Goal: Task Accomplishment & Management: Manage account settings

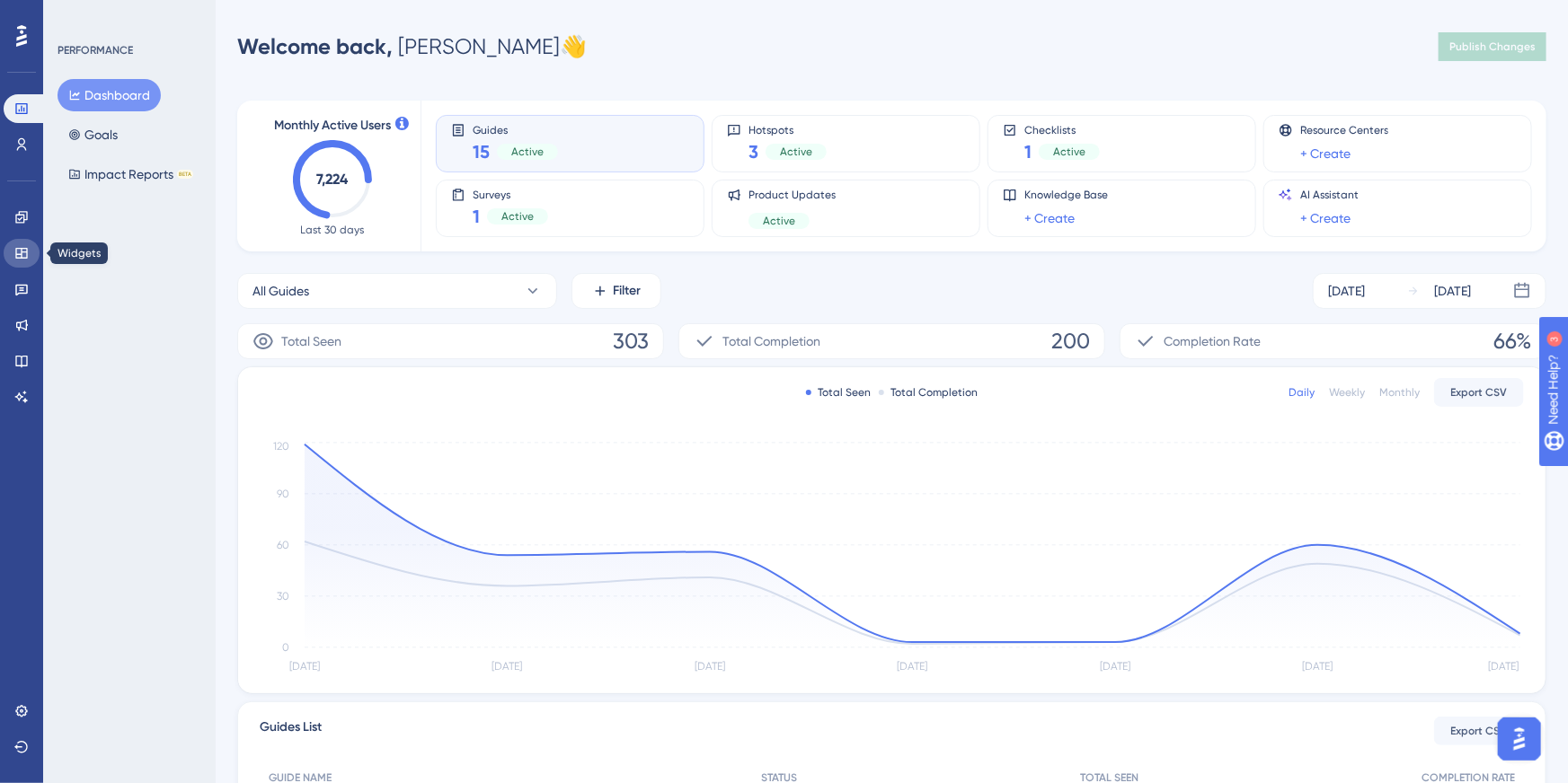
click at [14, 247] on link at bounding box center [22, 252] width 36 height 29
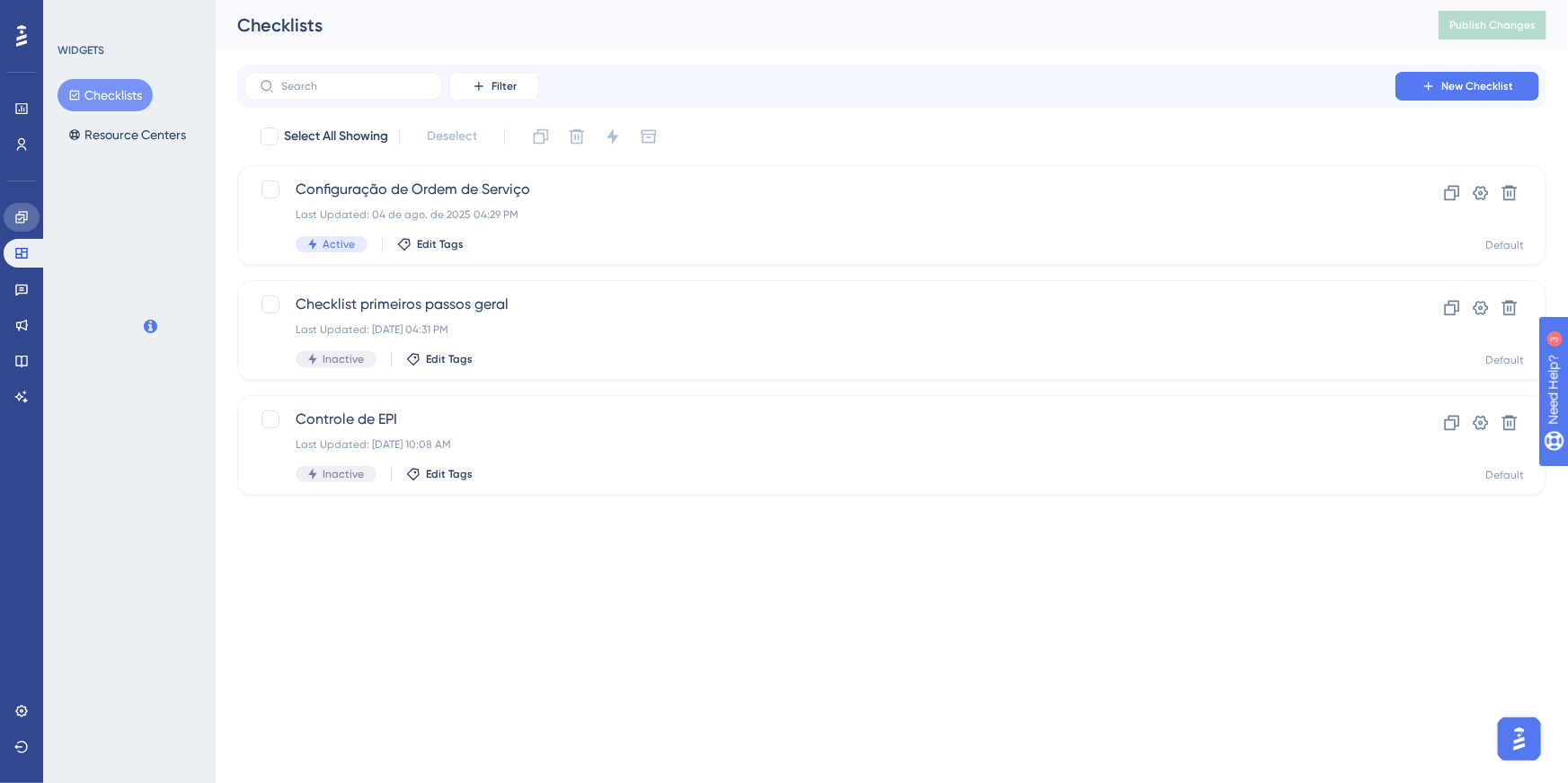
click at [24, 223] on icon at bounding box center [21, 218] width 14 height 14
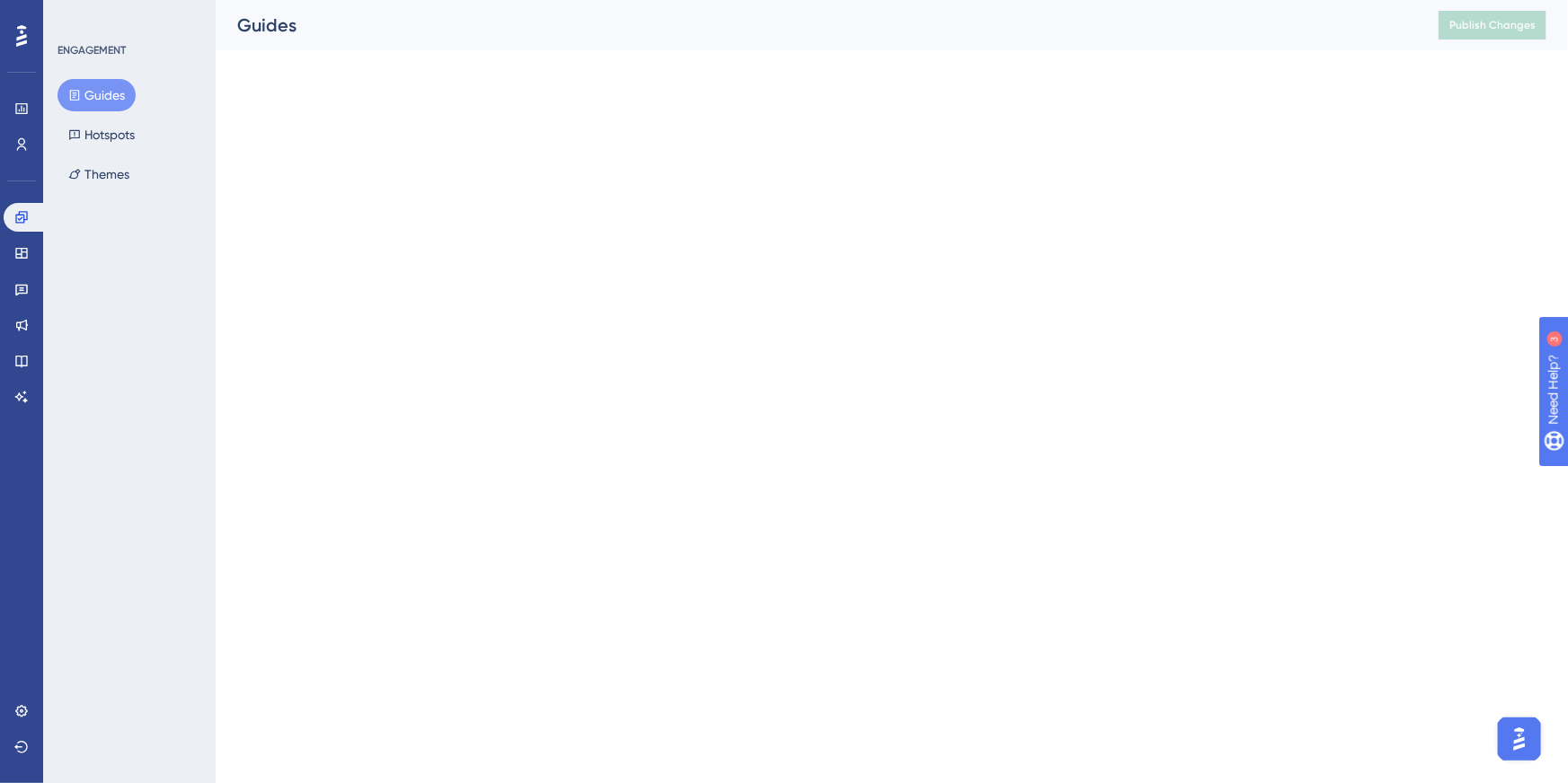
click at [143, 117] on div "Guides Hotspots Themes" at bounding box center [130, 135] width 145 height 111
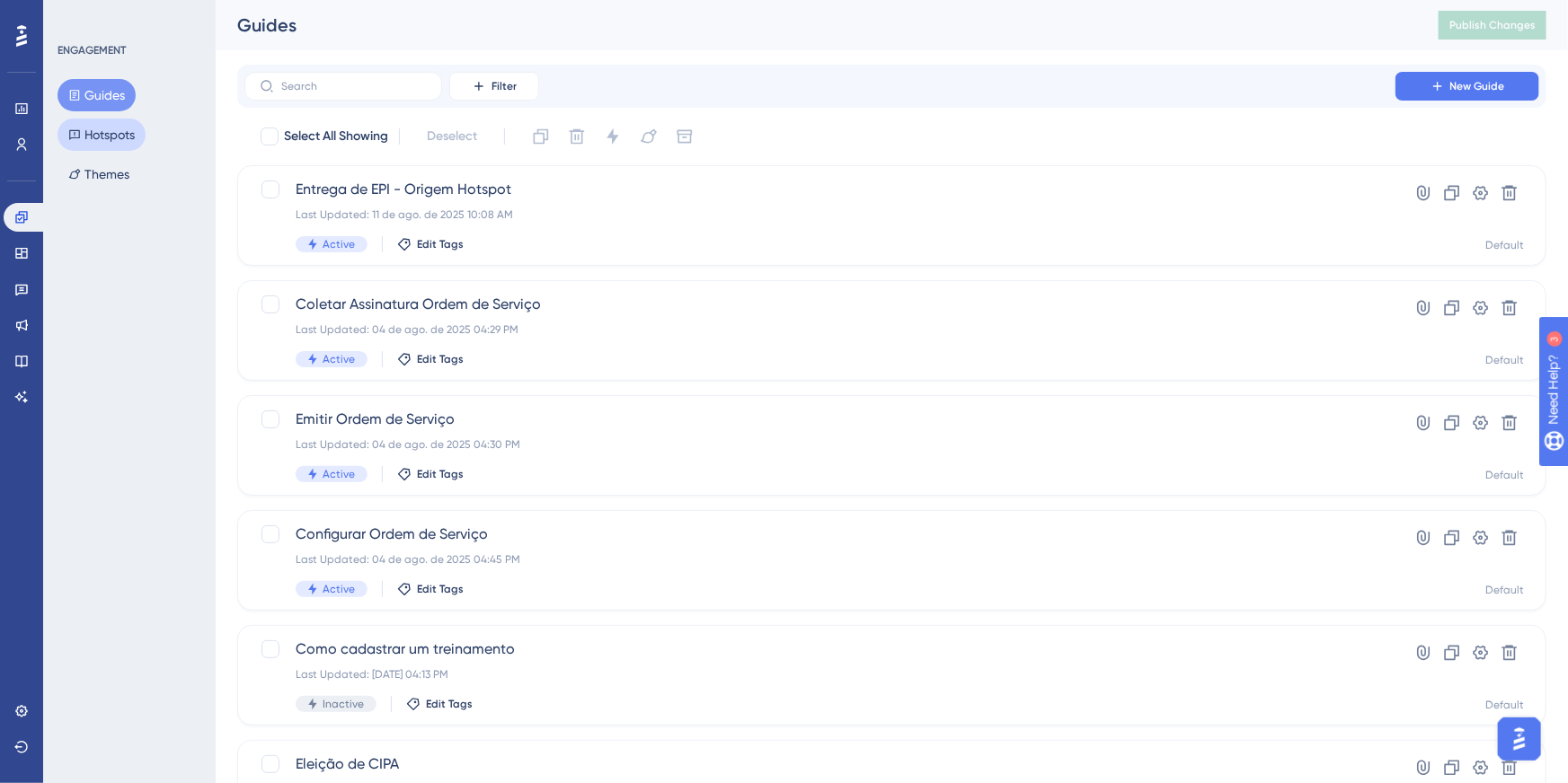
click at [124, 131] on button "Hotspots" at bounding box center [101, 134] width 88 height 33
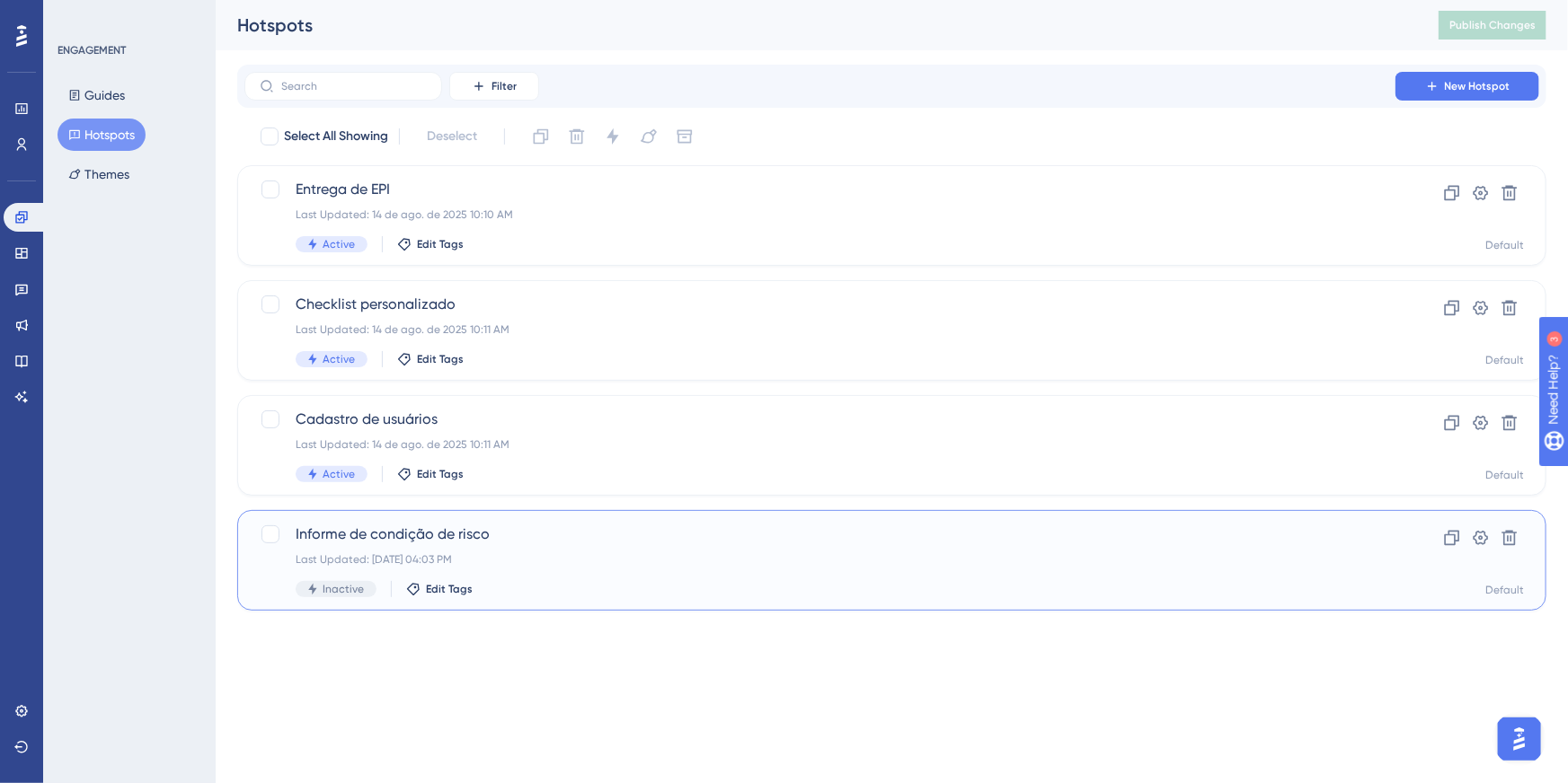
click at [485, 566] on div "Last Updated: 30 de jul. de 2025 04:03 PM" at bounding box center [819, 559] width 1048 height 14
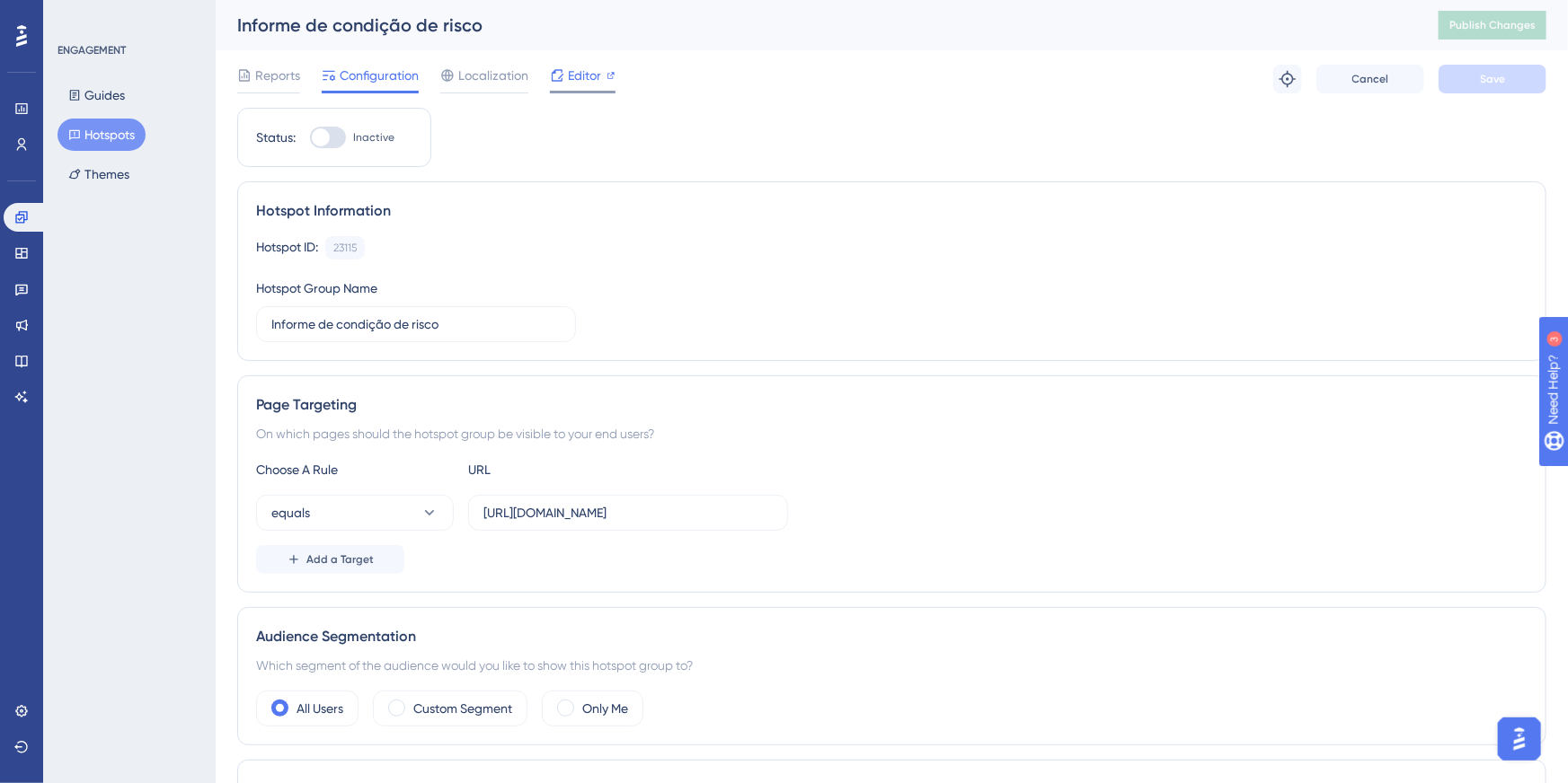
click at [553, 73] on icon at bounding box center [557, 76] width 12 height 12
click at [377, 518] on button "equals" at bounding box center [355, 513] width 198 height 36
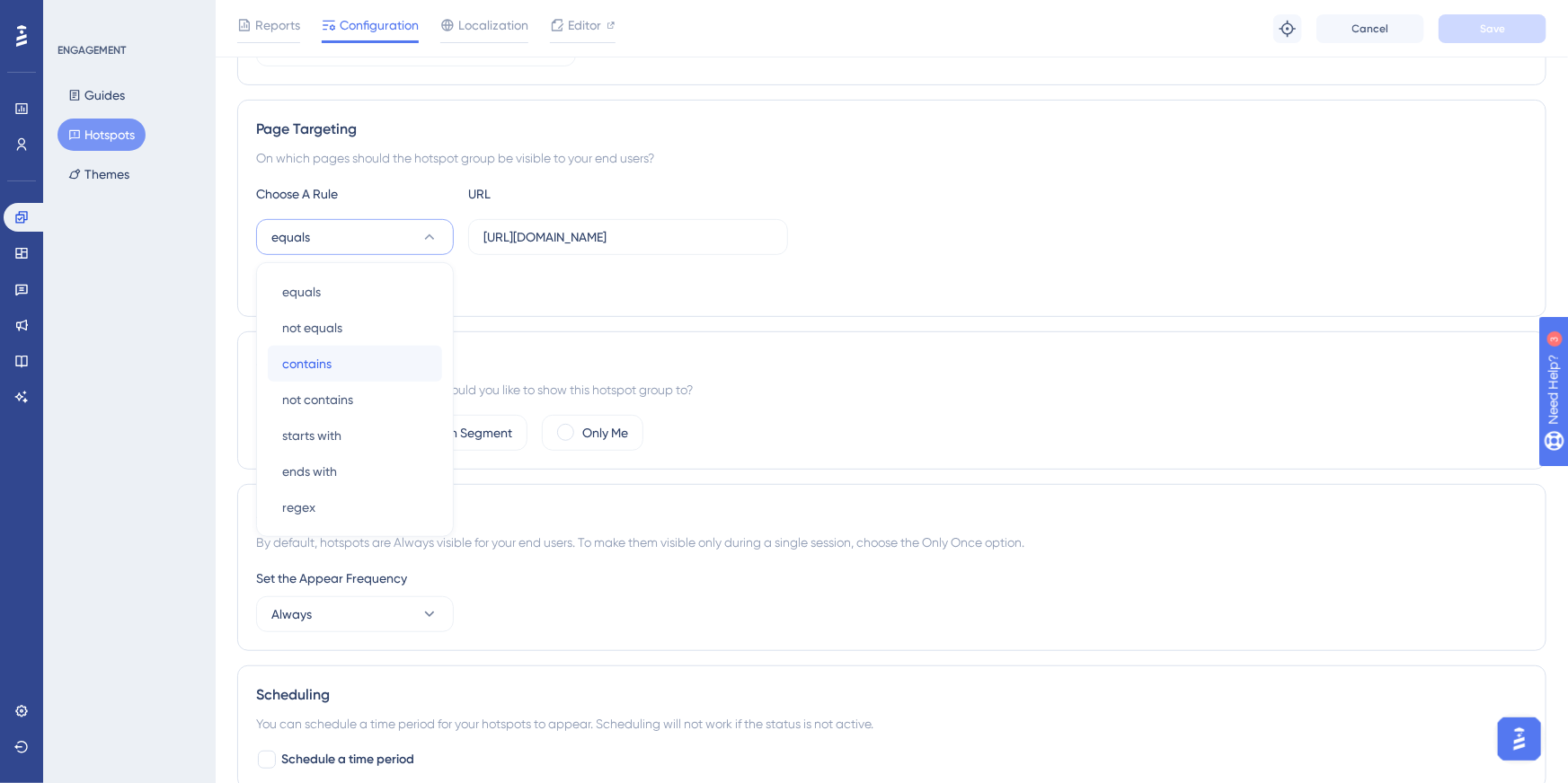
click at [341, 358] on div "contains contains" at bounding box center [355, 364] width 145 height 36
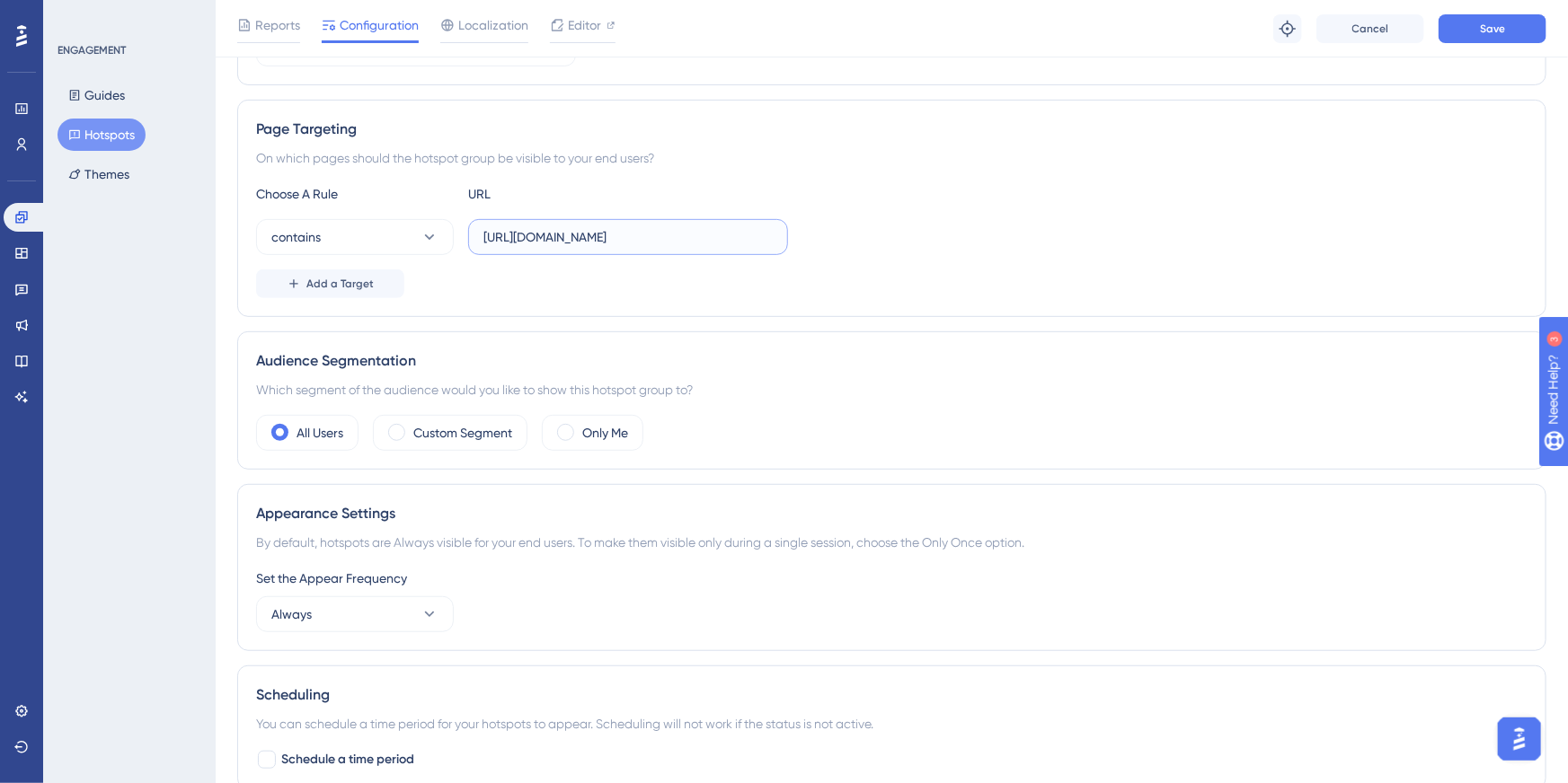
drag, startPoint x: 689, startPoint y: 245, endPoint x: 885, endPoint y: 249, distance: 196.0
click at [885, 249] on div "contains https://sistema.onsafety.com.br/paginas/listagens/EdicaoInspecaoVisual…" at bounding box center [891, 237] width 1271 height 36
drag, startPoint x: 704, startPoint y: 233, endPoint x: 817, endPoint y: 230, distance: 113.0
click at [817, 230] on div "contains https://sistema.onsafety.com.br/paginas/listagens/EdicaoInspecaoVisual…" at bounding box center [891, 237] width 1271 height 36
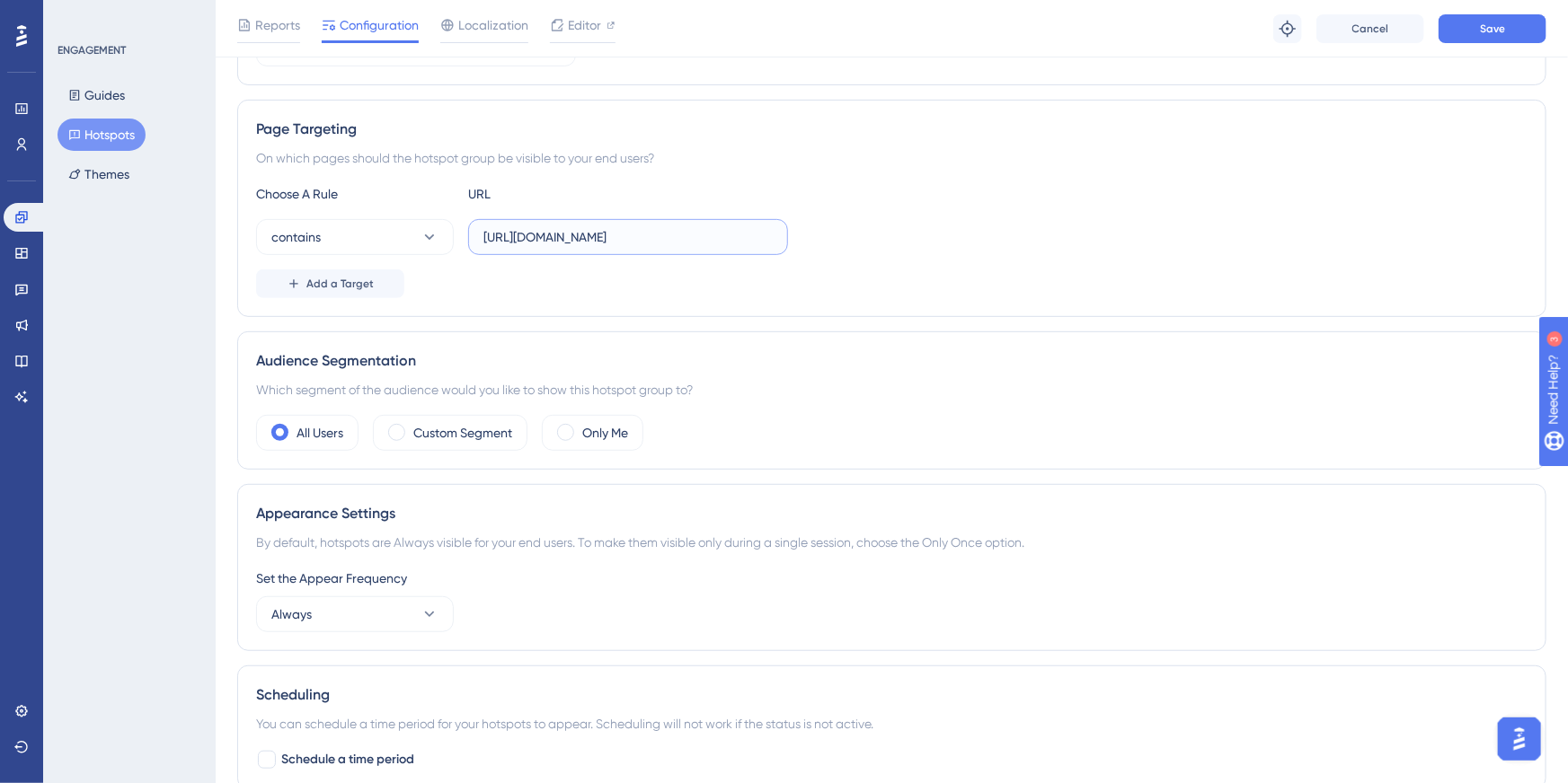
click at [604, 231] on input "https://sistema.onsafety.com.br/paginas/listagens/EdicaoInspecaoVisual.xhtml" at bounding box center [627, 237] width 289 height 20
click at [613, 228] on input "https://sistema.onsafety.com.br/paginas/listagens/EdicaoInspecaoVisual.xhtml" at bounding box center [627, 237] width 289 height 20
type input "EdicaoInspecaoVisual.xhtml"
click at [1043, 253] on div "contains EdicaoInspecaoVisual.xhtml" at bounding box center [891, 237] width 1271 height 36
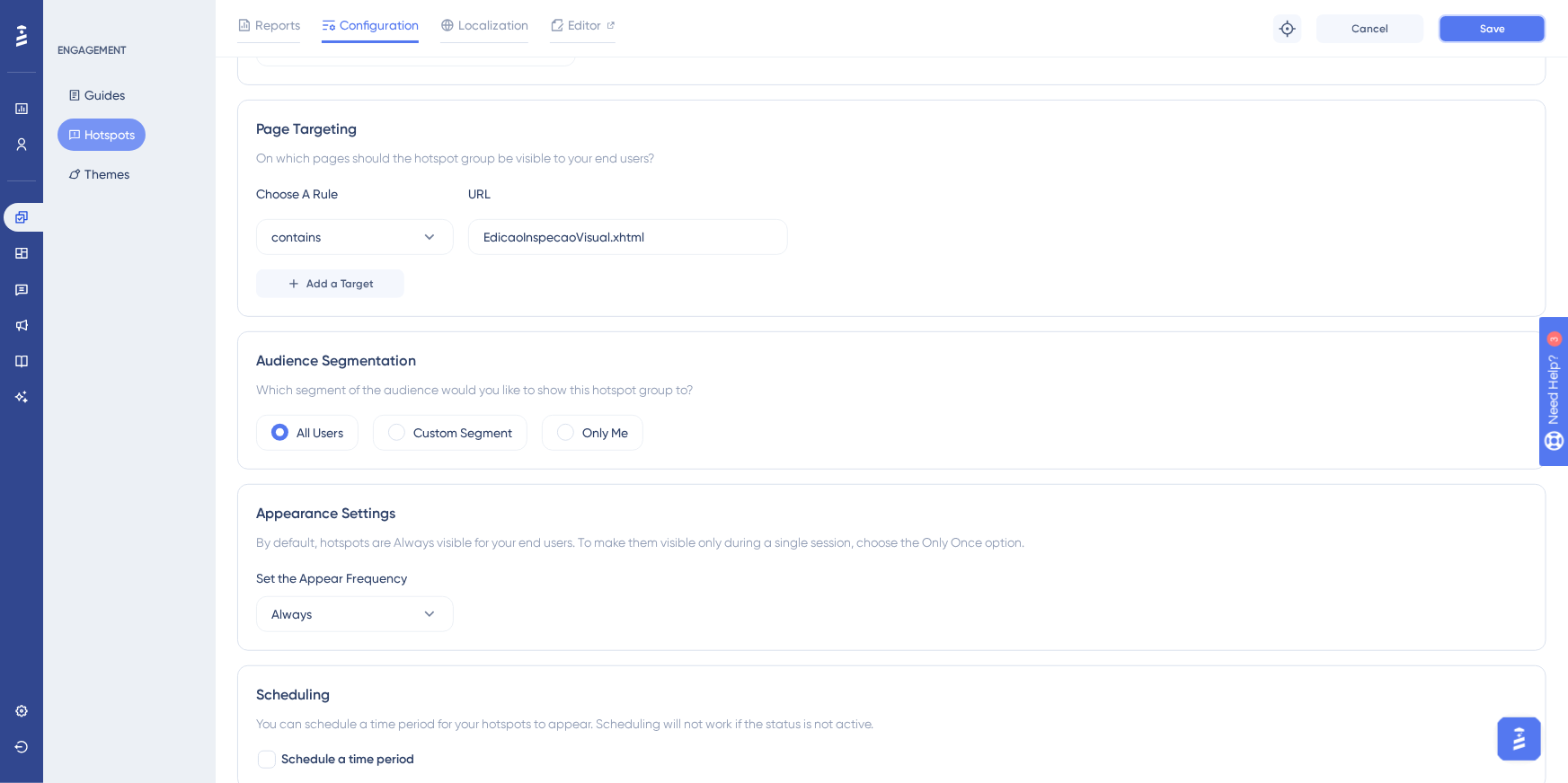
click at [1490, 23] on span "Save" at bounding box center [1491, 29] width 25 height 14
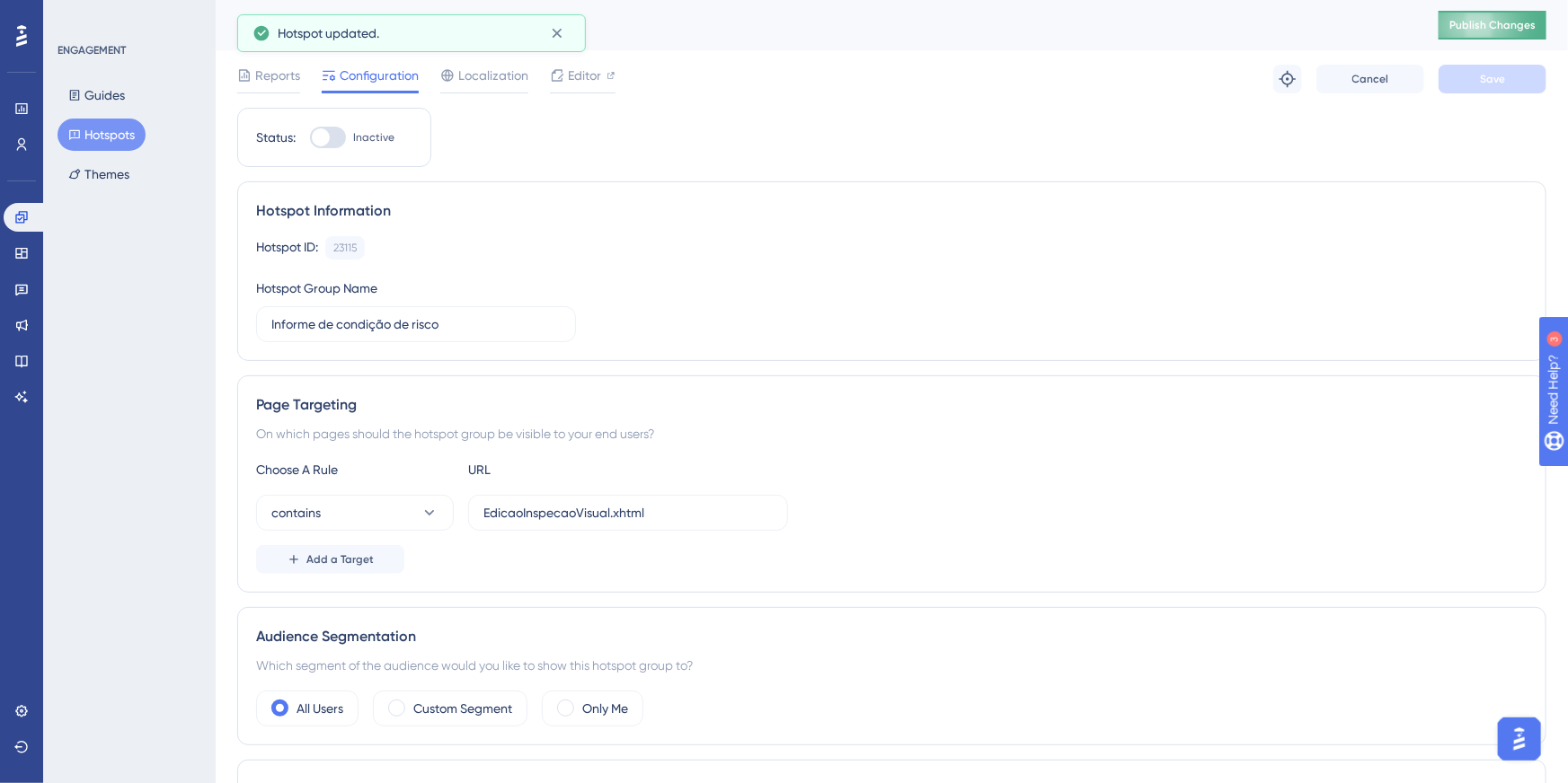
click at [1480, 12] on button "Publish Changes" at bounding box center [1491, 25] width 107 height 29
click at [587, 74] on span "Editor" at bounding box center [583, 76] width 33 height 22
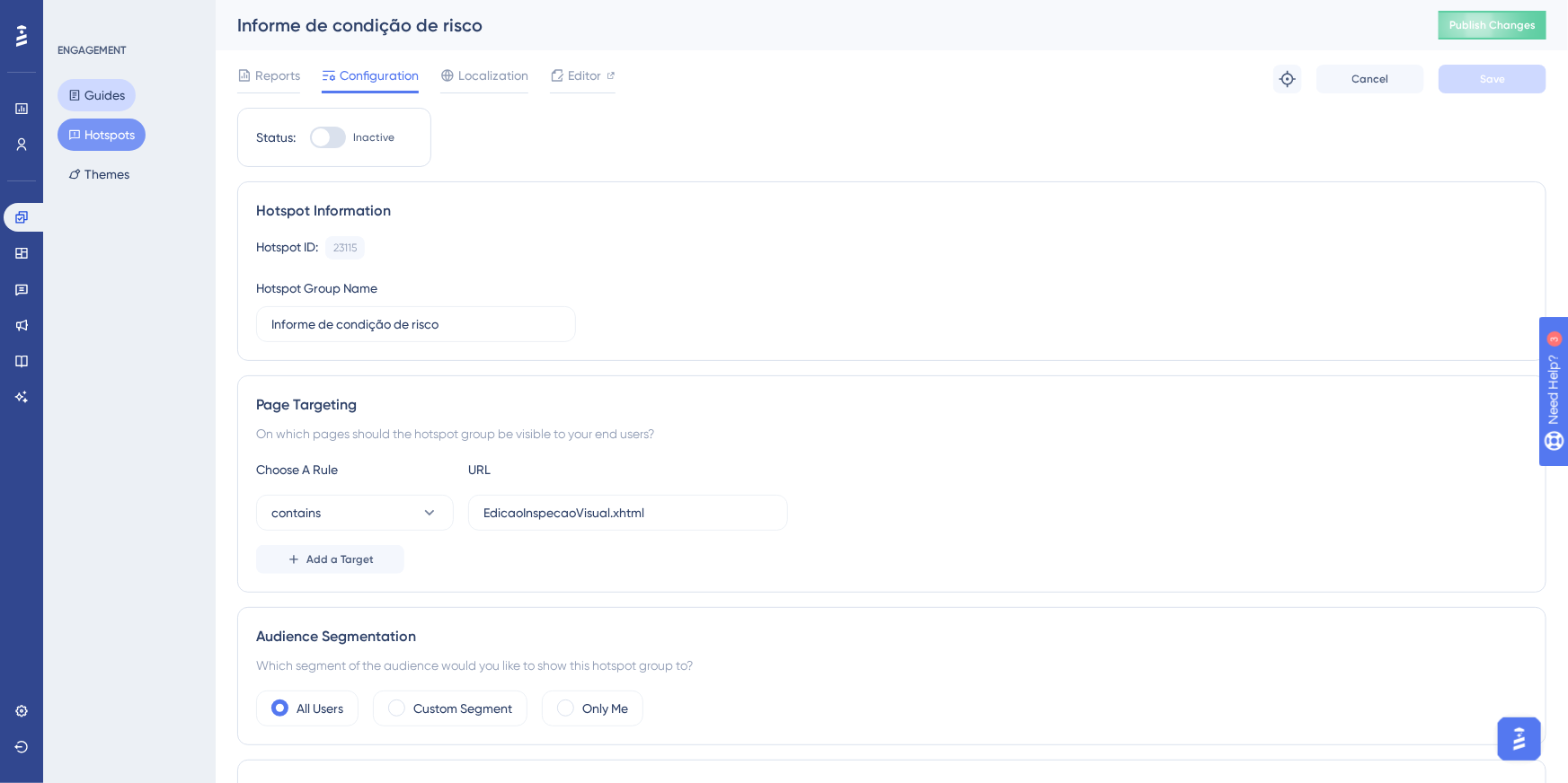
click at [124, 87] on button "Guides" at bounding box center [96, 95] width 78 height 33
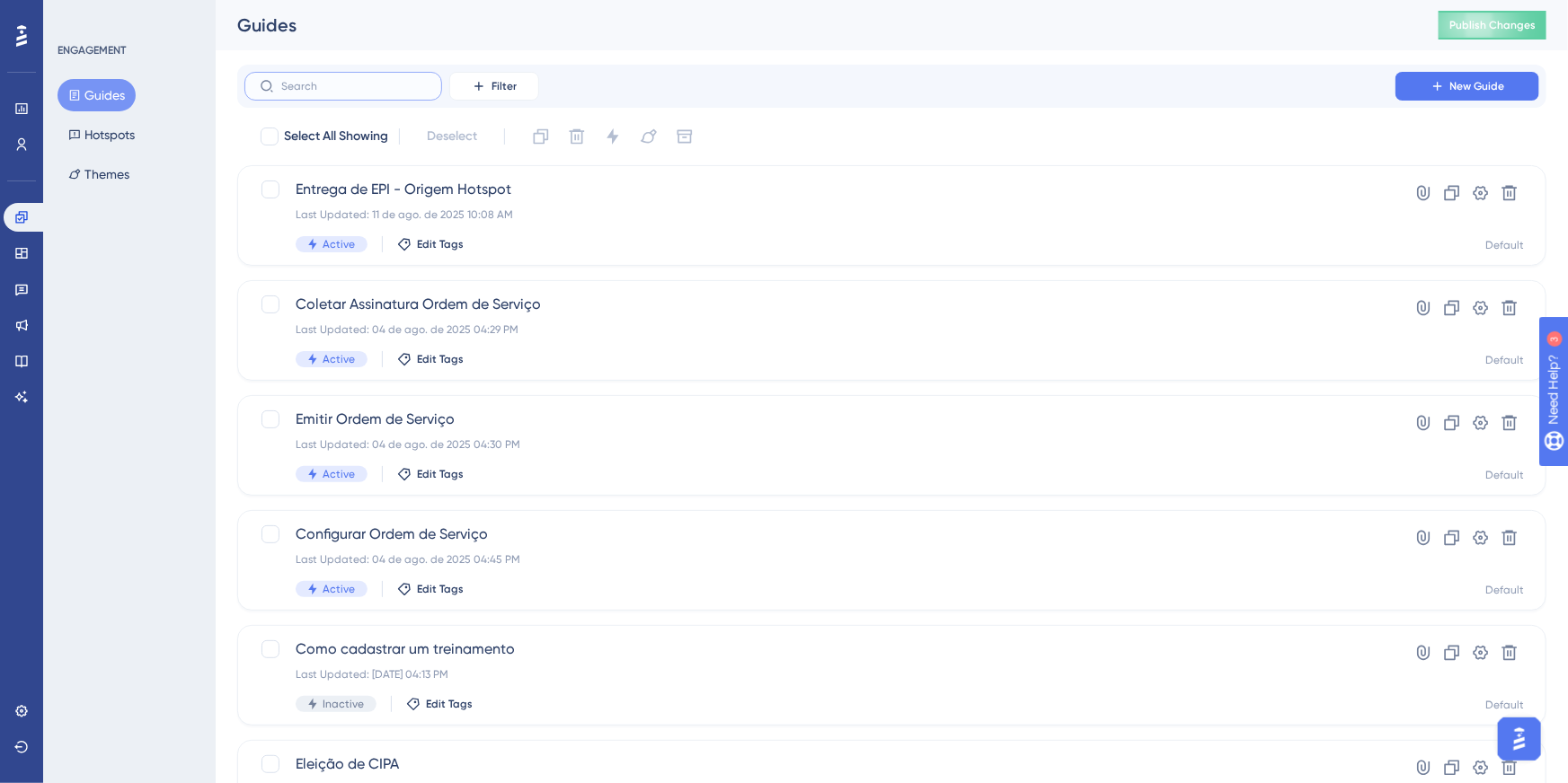
click at [342, 86] on input "text" at bounding box center [354, 85] width 145 height 13
type input "ifn"
checkbox input "true"
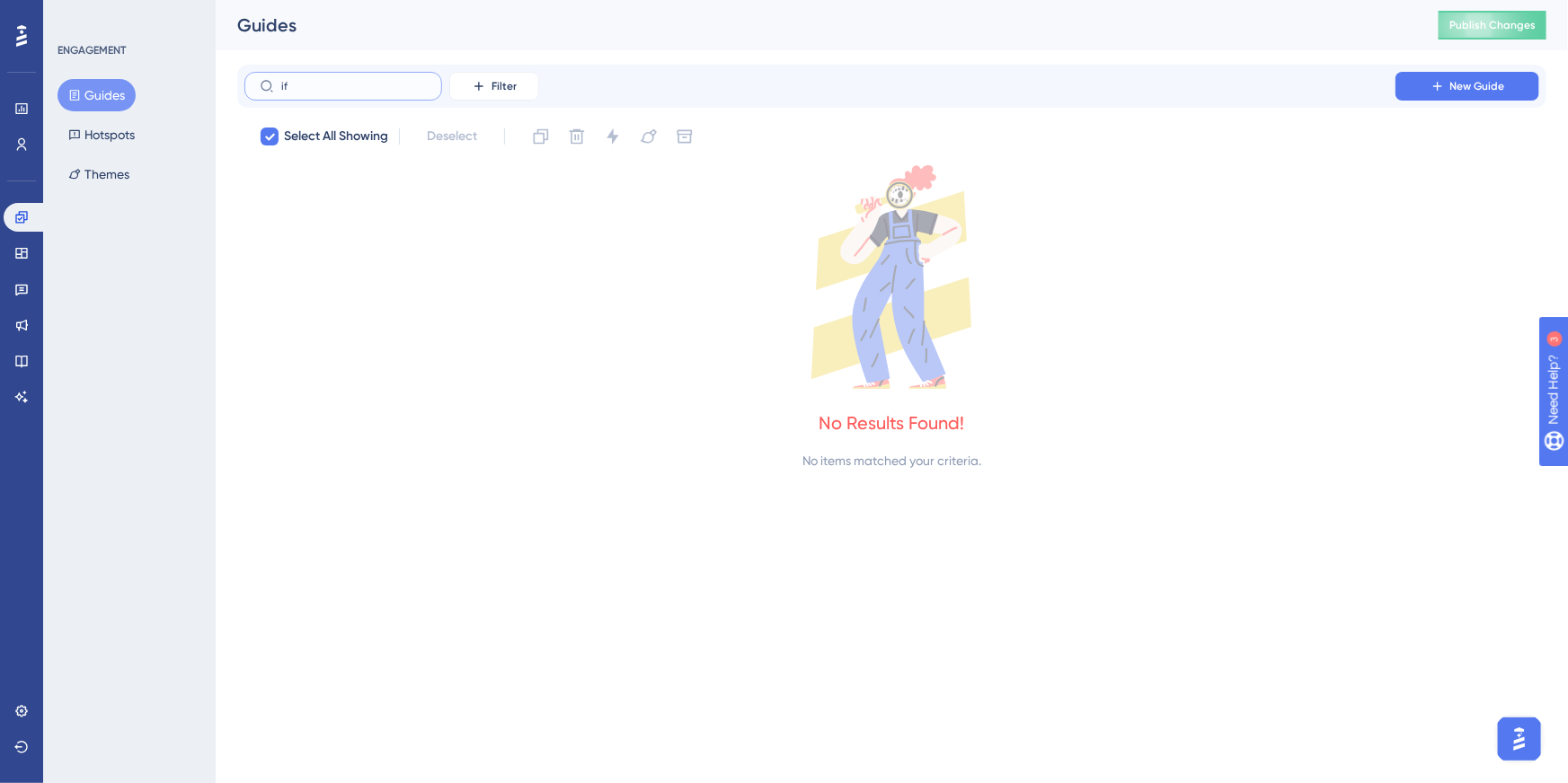
type input "i"
checkbox input "false"
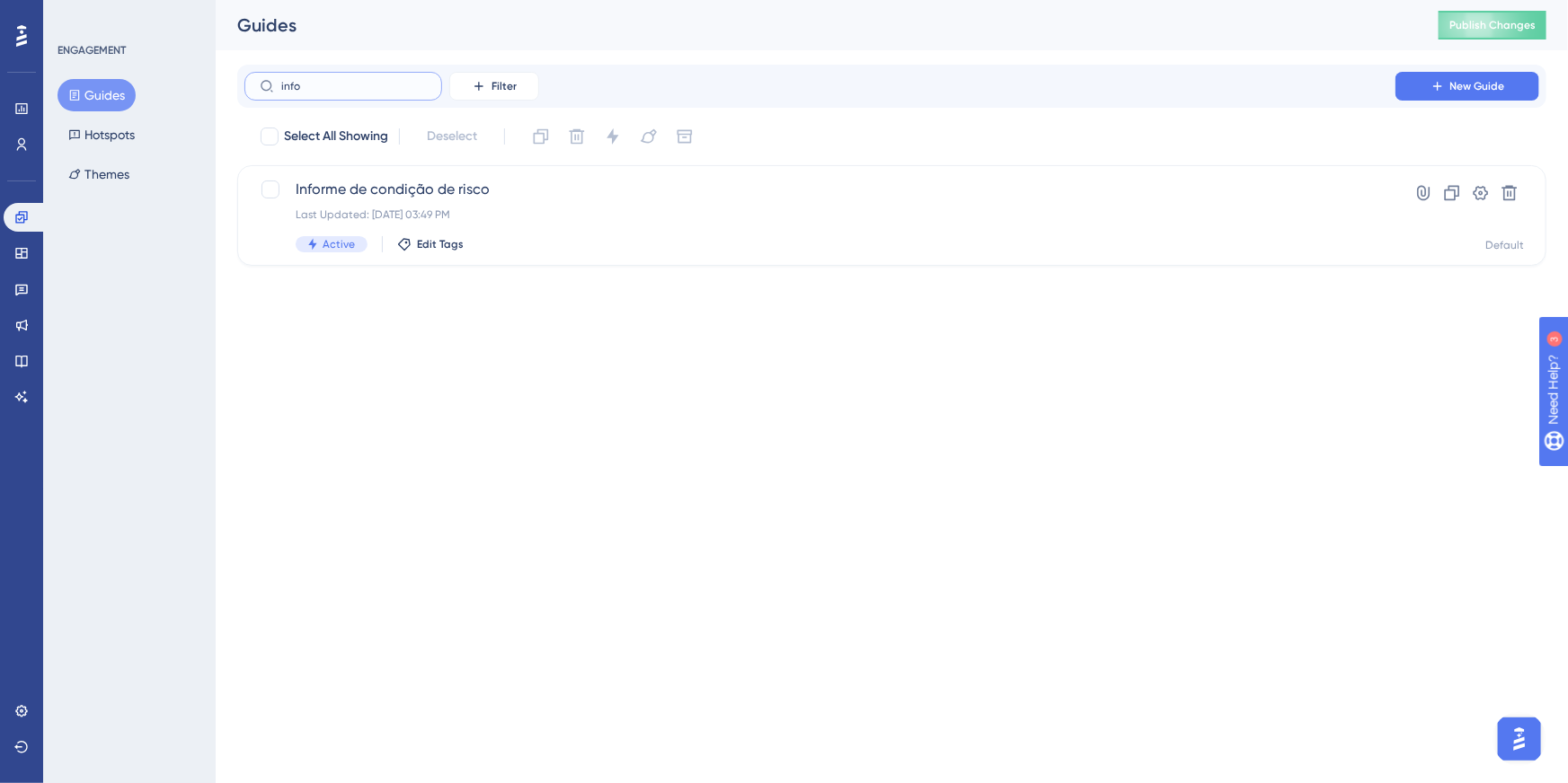
type input "infor"
click at [452, 234] on div "Informe de condição de risco Last Updated: 30 de jul. de 2025 03:49 PM Active E…" at bounding box center [819, 216] width 1048 height 74
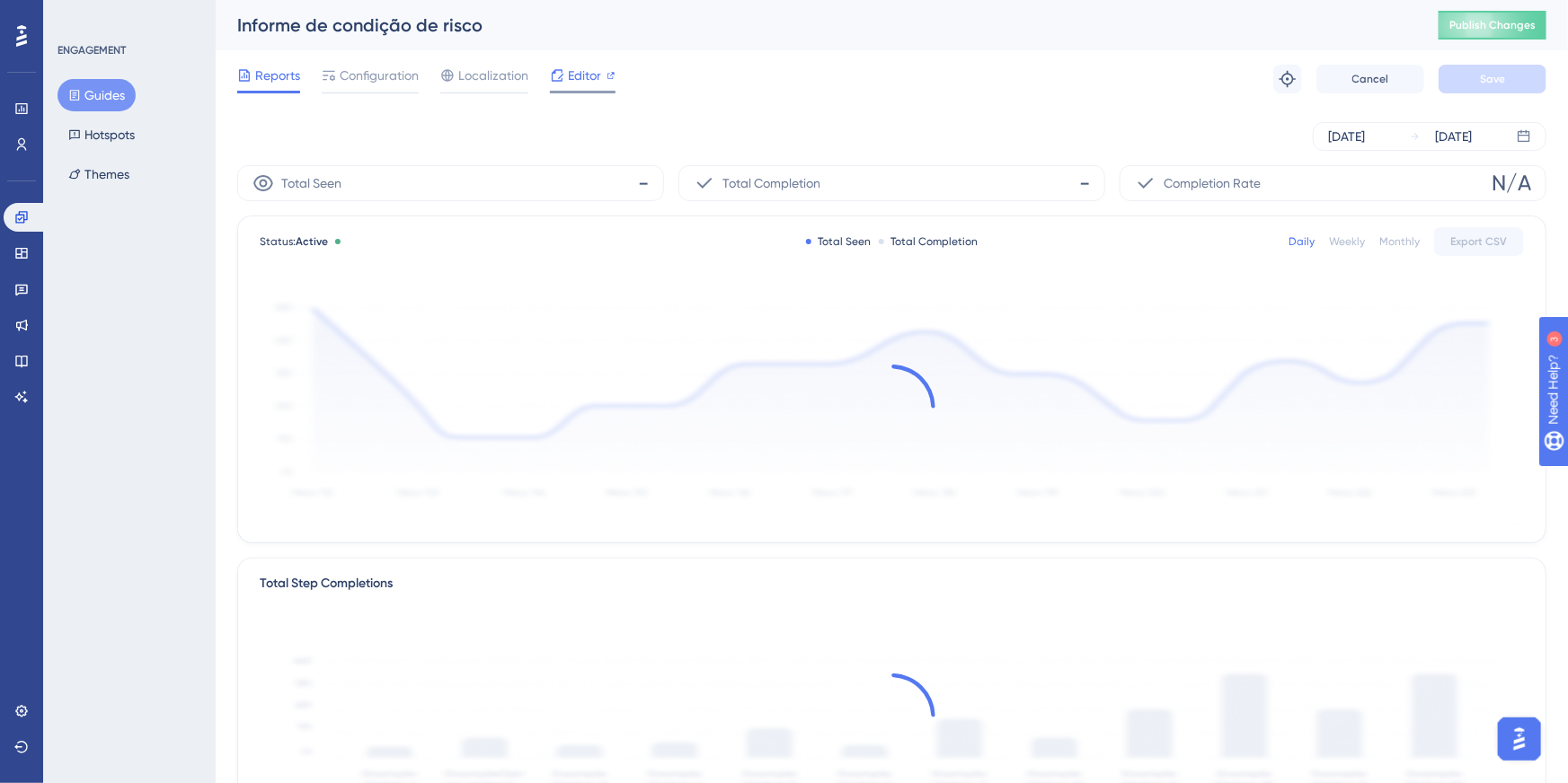
click at [559, 78] on icon at bounding box center [556, 76] width 14 height 14
click at [376, 79] on span "Configuration" at bounding box center [380, 76] width 79 height 22
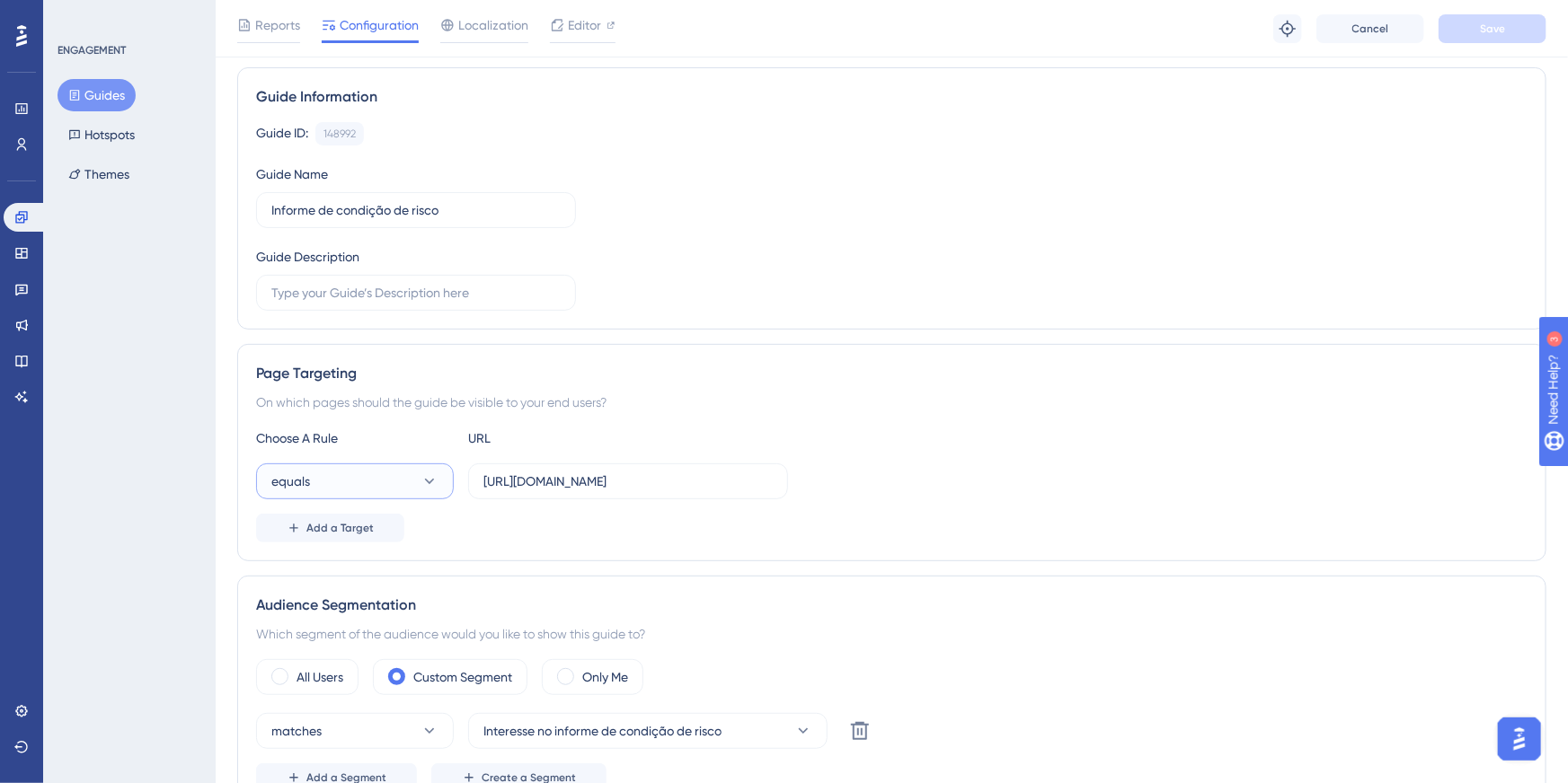
click at [379, 479] on button "equals" at bounding box center [355, 481] width 198 height 36
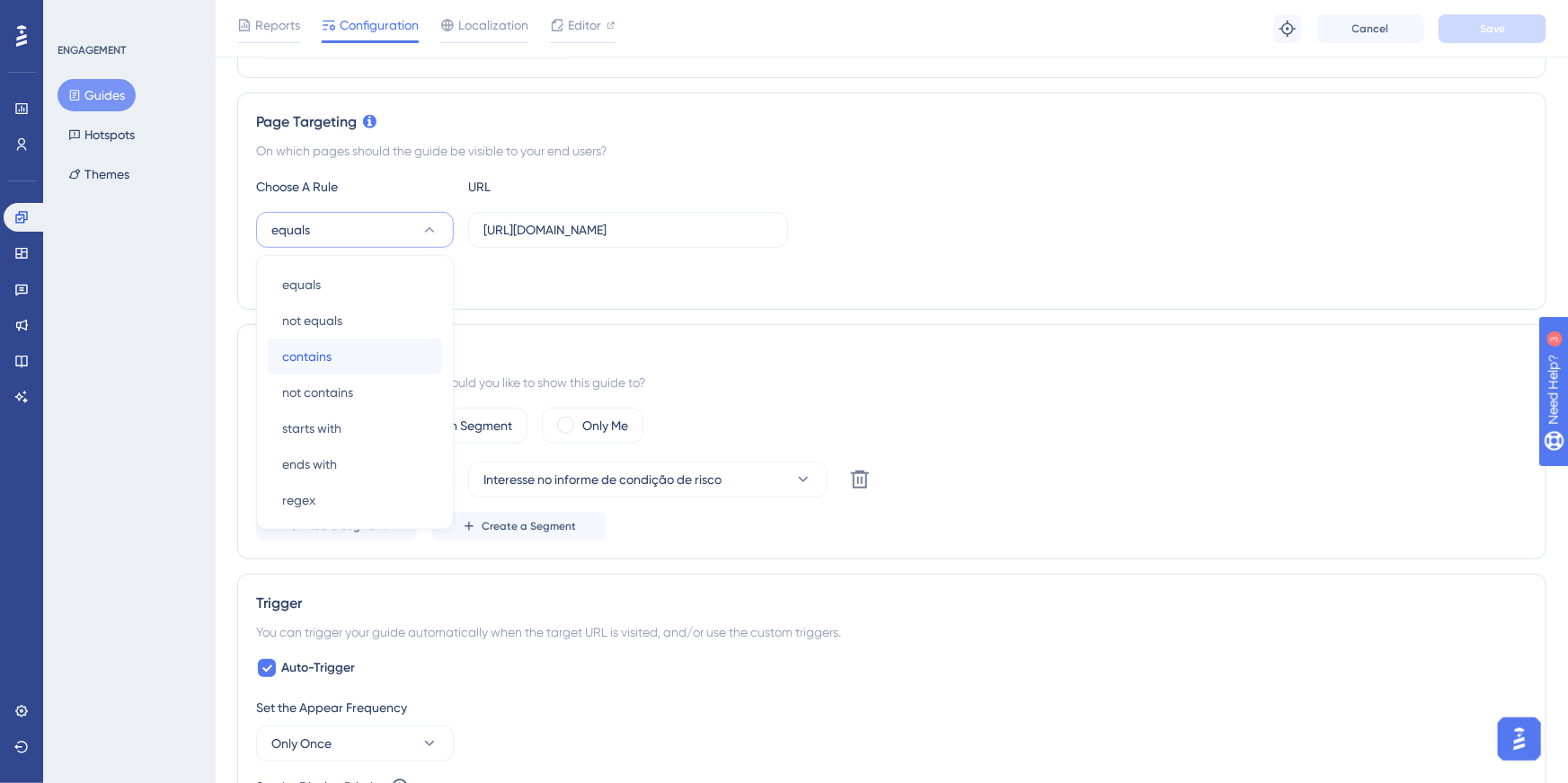
click at [329, 352] on span "contains" at bounding box center [307, 357] width 50 height 22
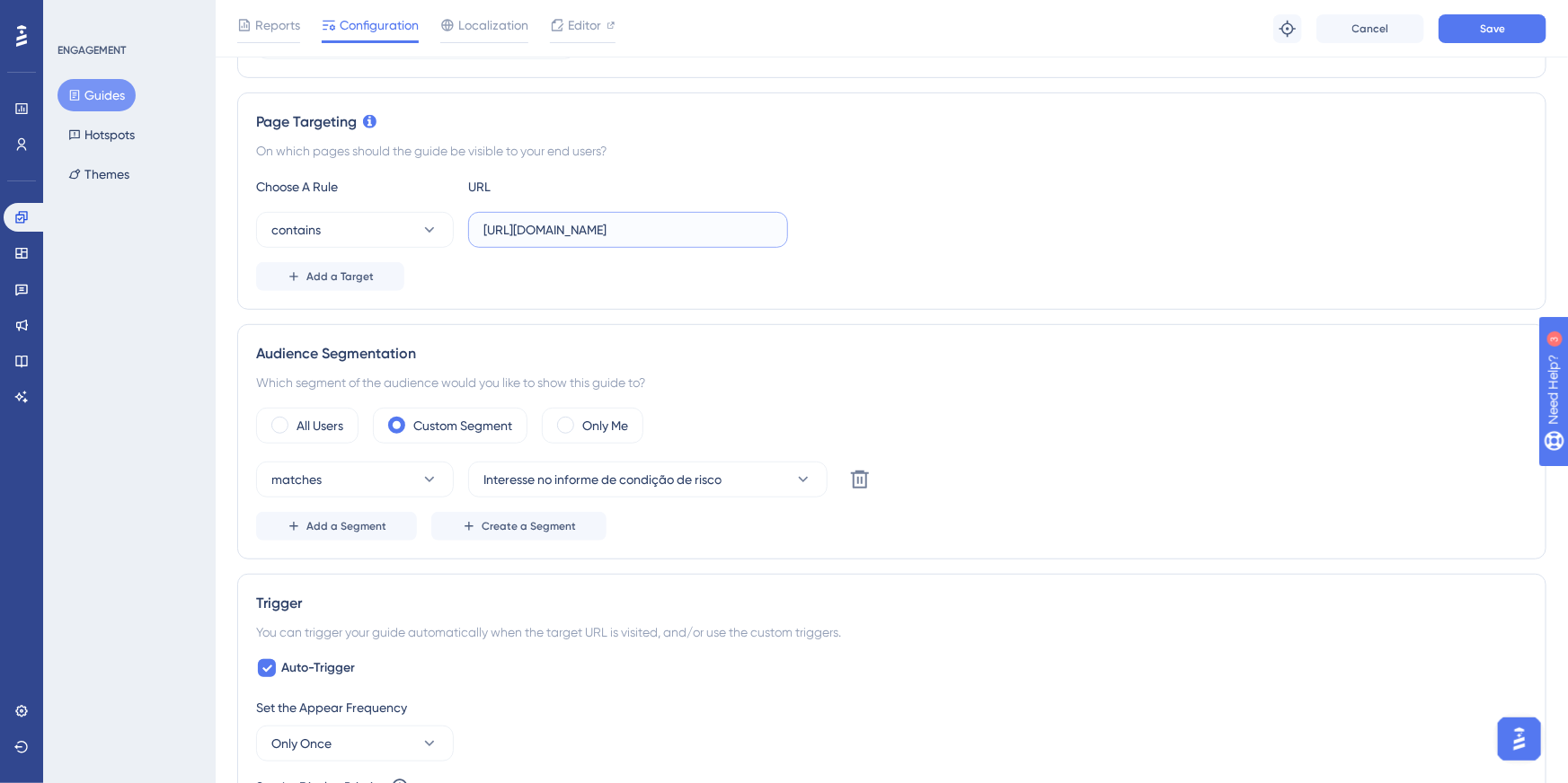
click at [584, 225] on input "https://sistema.onsafety.com.br/paginas/listagens/EdicaoInspecaoVisual.xhtml" at bounding box center [627, 230] width 289 height 20
drag, startPoint x: 565, startPoint y: 229, endPoint x: 920, endPoint y: 230, distance: 355.0
click at [920, 230] on div "contains https://sistema.onsafety.com.br/paginas/listagens/EdicaoInspecaoVisual…" at bounding box center [891, 230] width 1271 height 36
click at [664, 223] on input "https://sistema.onsafety.com.br/paginas/listagens/EdicaoInspecaoVisual.xhtml" at bounding box center [627, 230] width 289 height 20
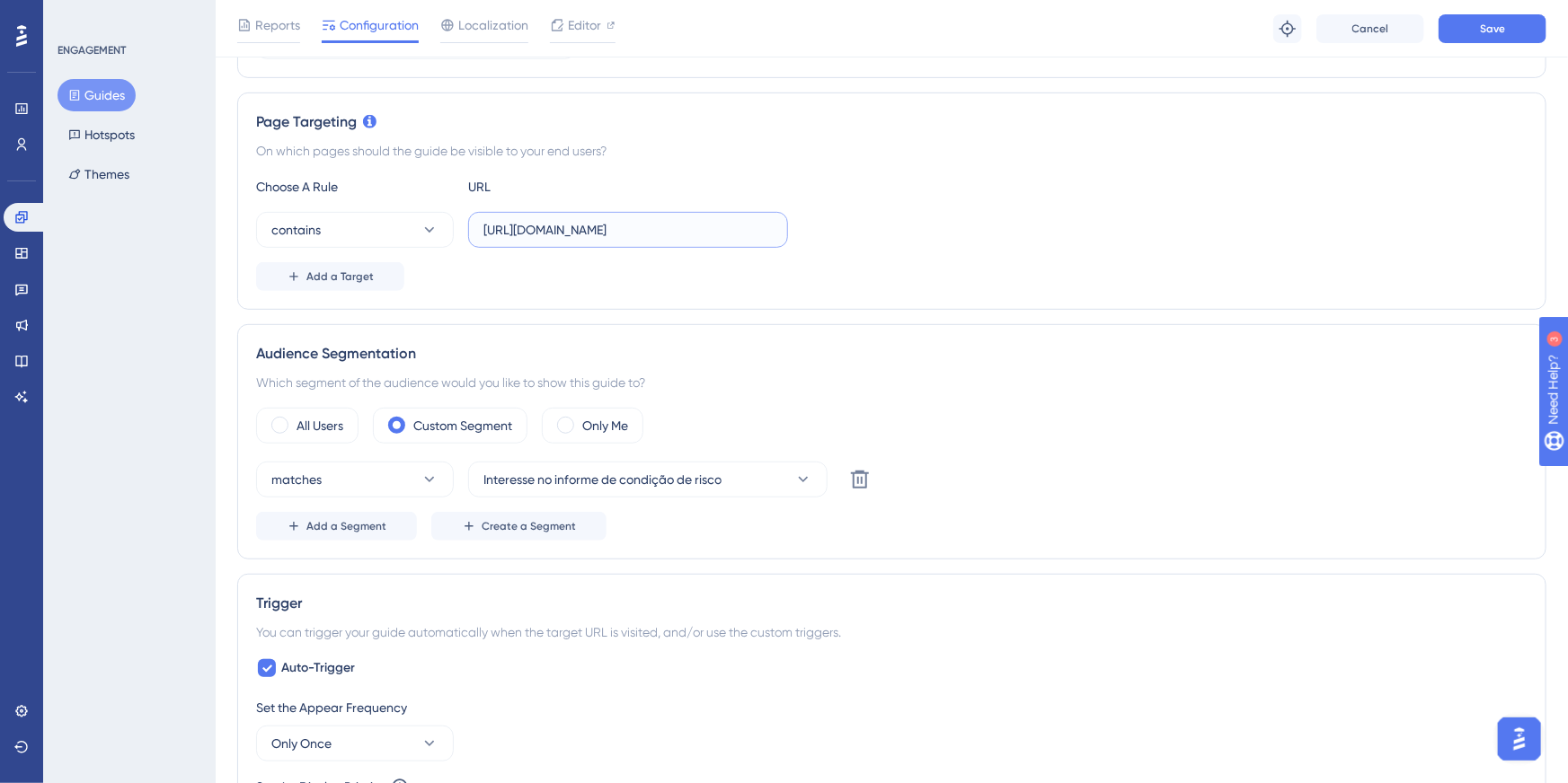
click at [605, 235] on input "https://sistema.onsafety.com.br/paginas/listagens/EdicaoInspecaoVisual.xhtml" at bounding box center [627, 230] width 289 height 20
click at [613, 234] on input "https://sistema.onsafety.com.br/paginas/listagens/EdicaoInspecaoVisual.xhtml" at bounding box center [627, 230] width 289 height 20
type input "EdicaoInspecaoVisual.xhtml"
click at [1540, 48] on div "Reports Configuration Localization Editor Troubleshoot Cancel Save" at bounding box center [891, 29] width 1352 height 58
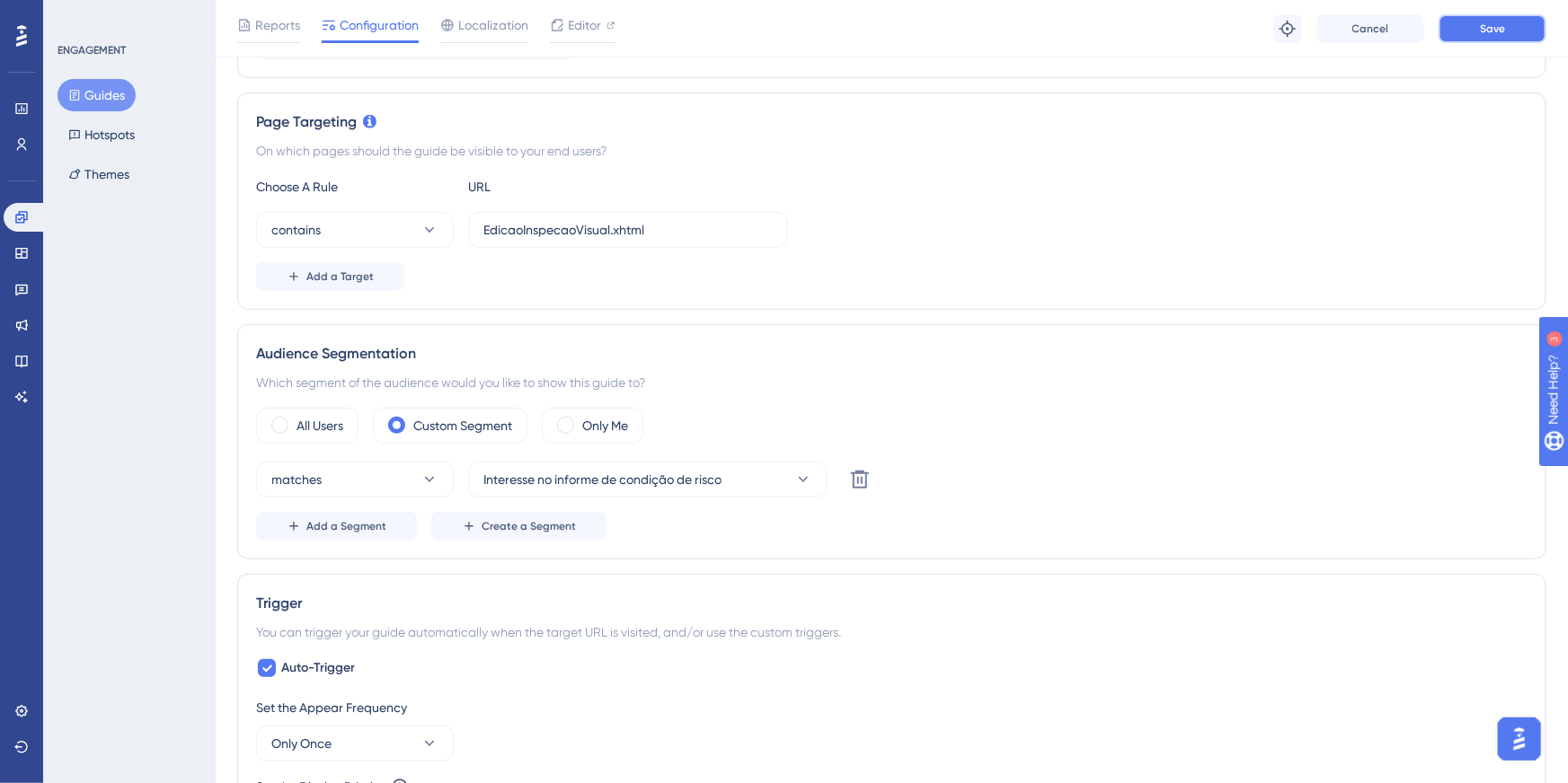
click at [1503, 23] on span "Save" at bounding box center [1491, 29] width 25 height 14
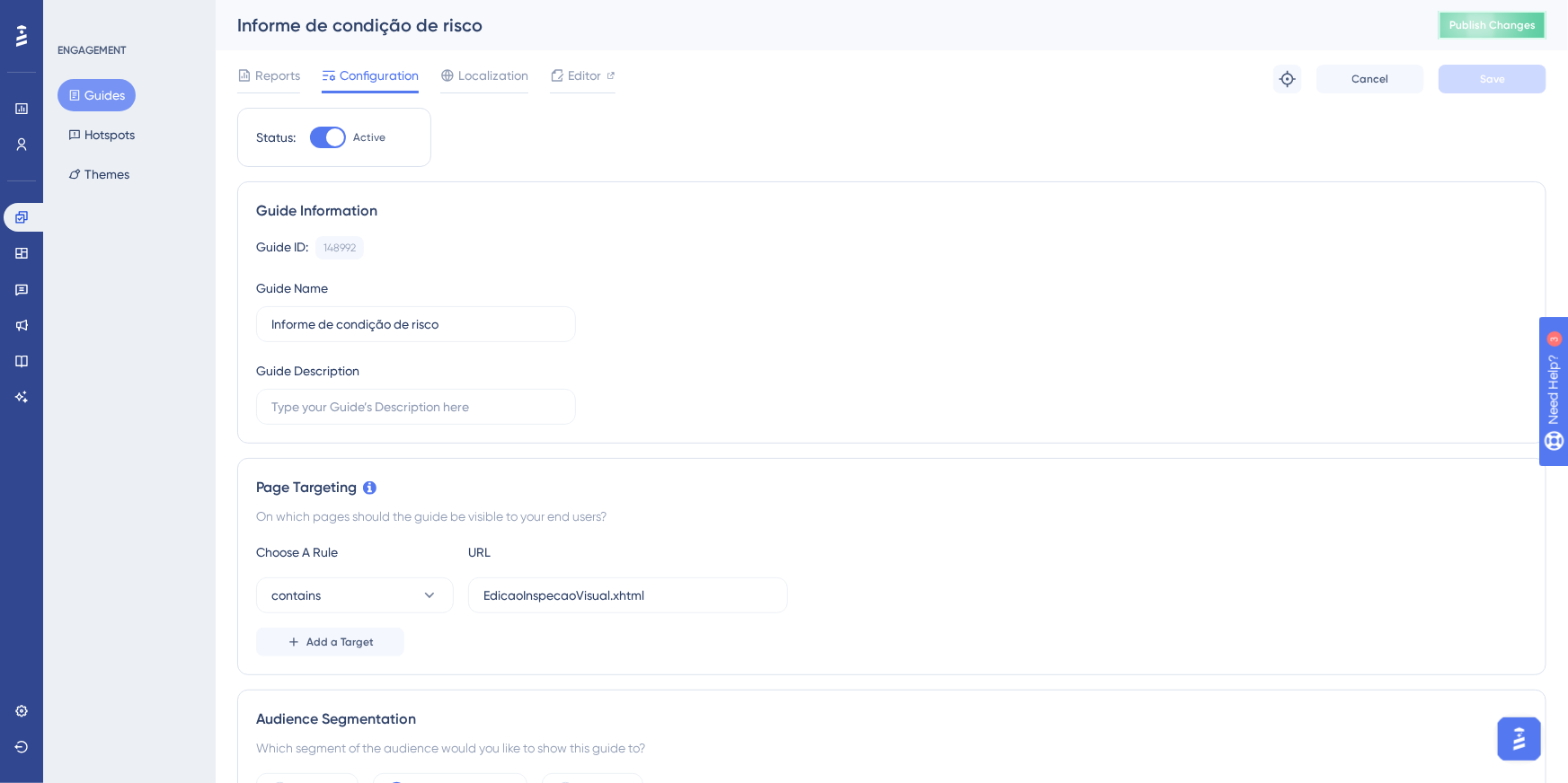
click at [1481, 14] on button "Publish Changes" at bounding box center [1491, 25] width 107 height 29
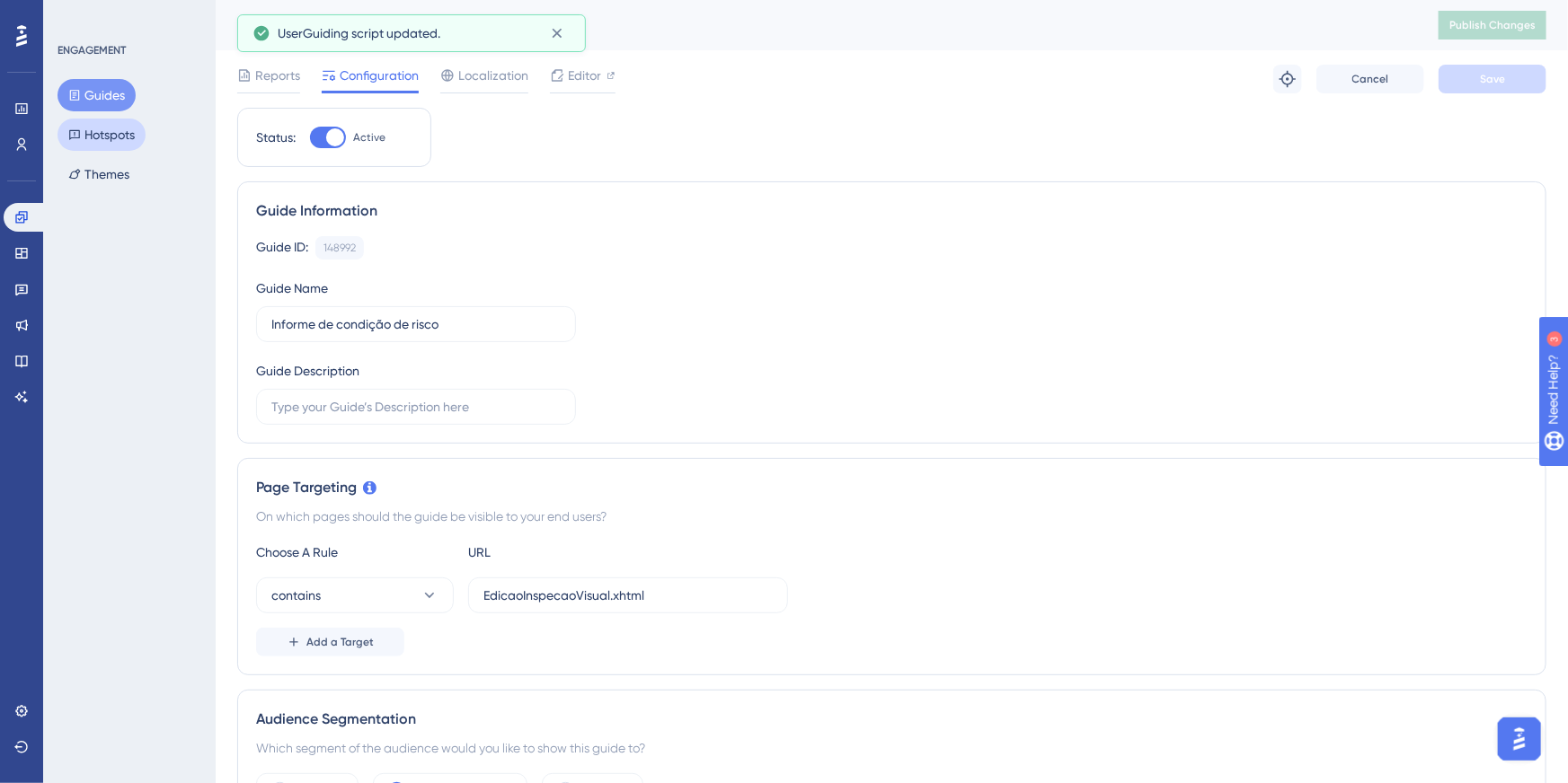
click at [116, 139] on button "Hotspots" at bounding box center [101, 134] width 88 height 33
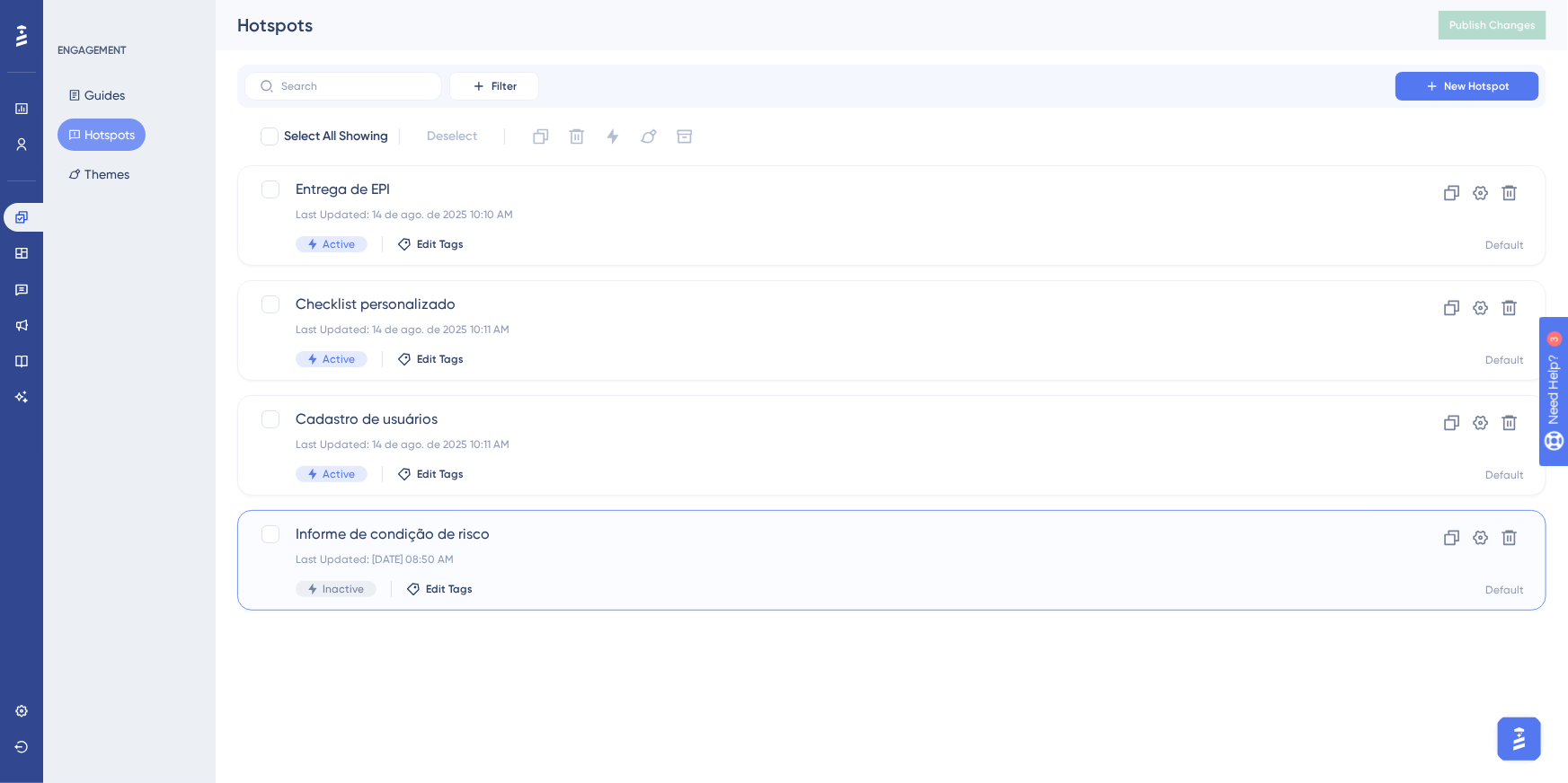
click at [359, 559] on div "Last Updated: 19 de ago. de 2025 08:50 AM" at bounding box center [819, 559] width 1048 height 14
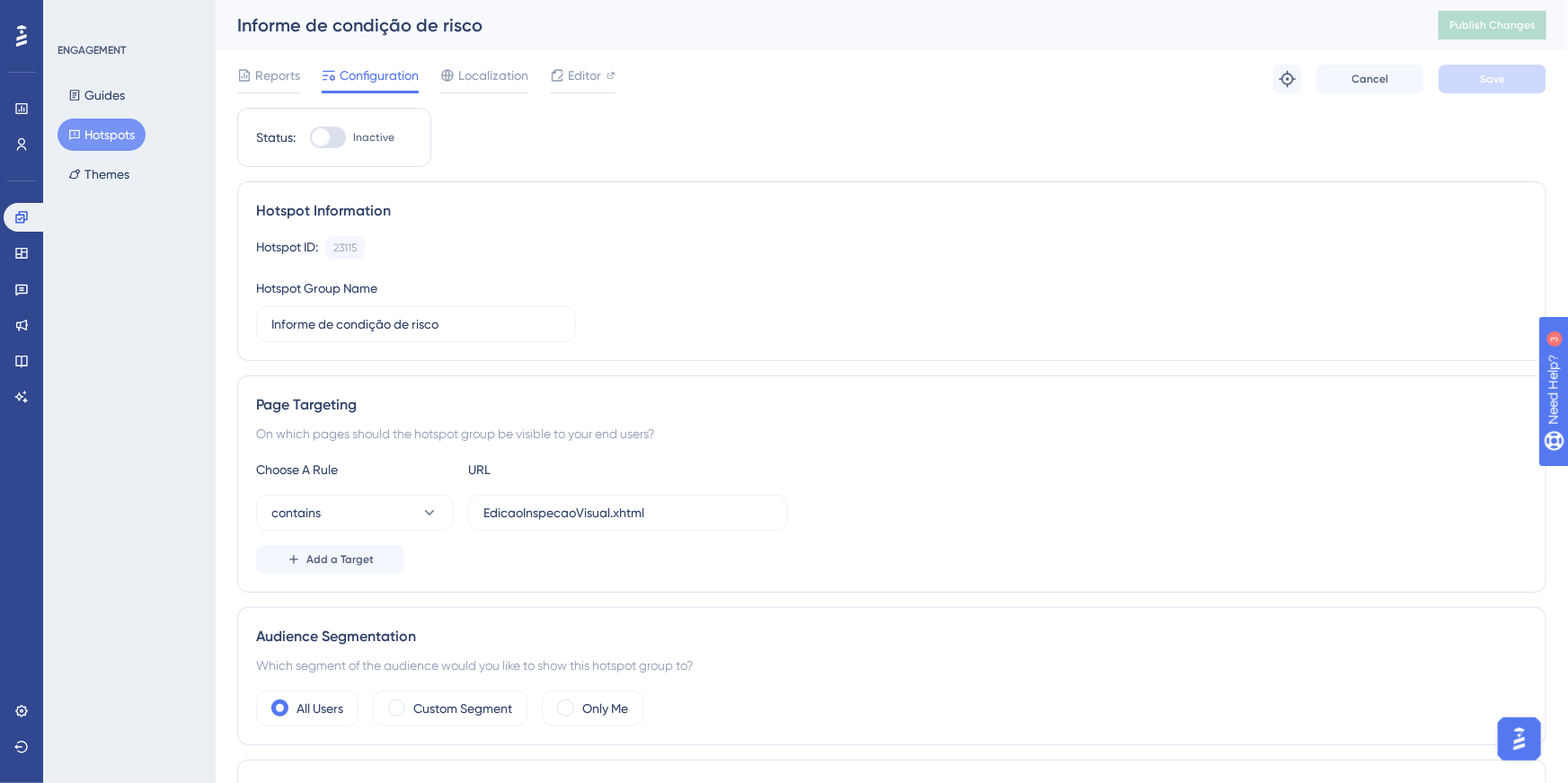
click at [321, 139] on div at bounding box center [321, 137] width 18 height 18
click at [310, 138] on input "Inactive" at bounding box center [309, 137] width 1 height 1
checkbox input "true"
click at [1484, 78] on span "Save" at bounding box center [1491, 78] width 25 height 14
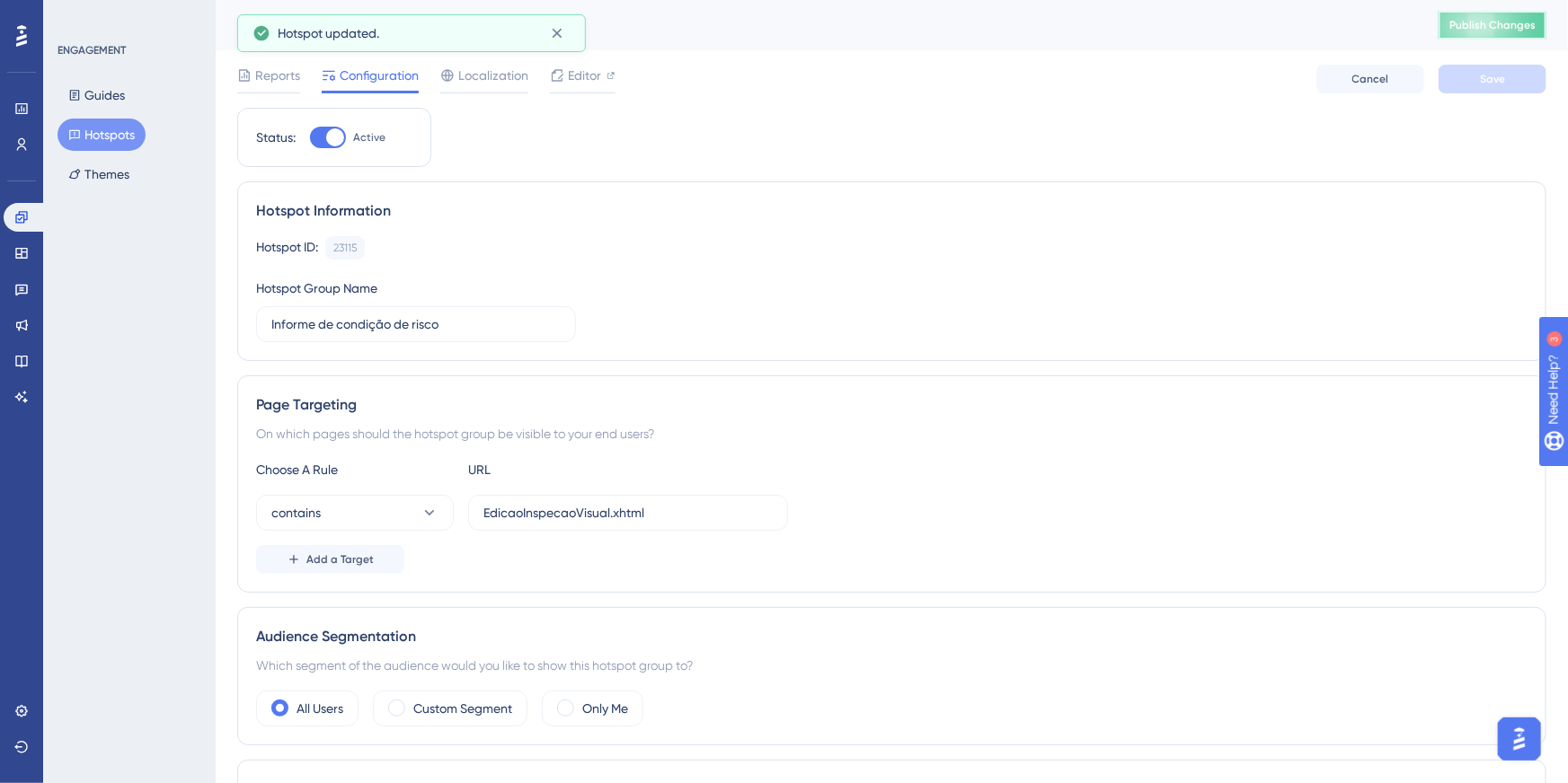
click at [1501, 18] on span "Publish Changes" at bounding box center [1491, 25] width 86 height 14
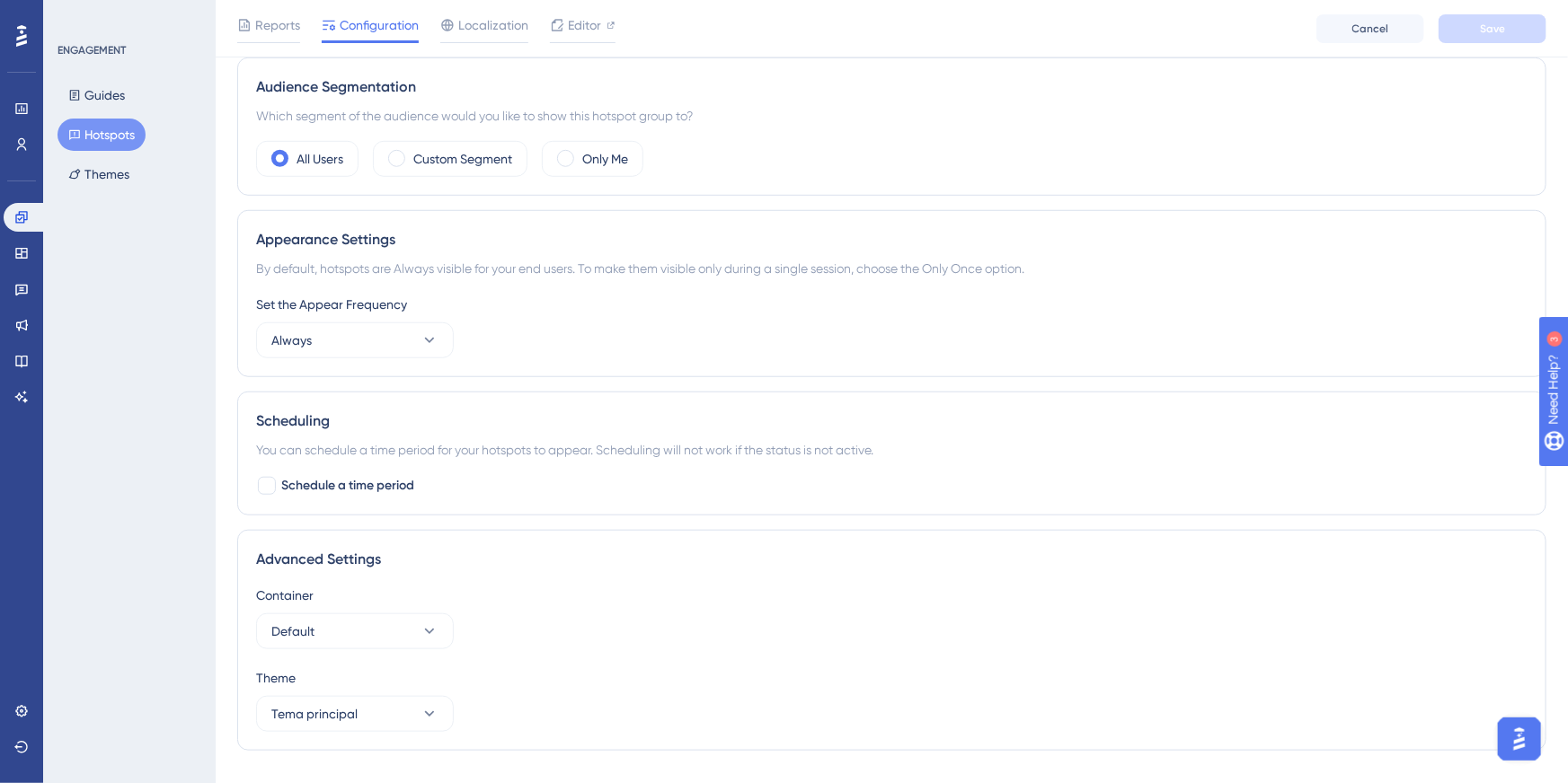
scroll to position [553, 0]
click at [575, 26] on span "Editor" at bounding box center [583, 25] width 33 height 22
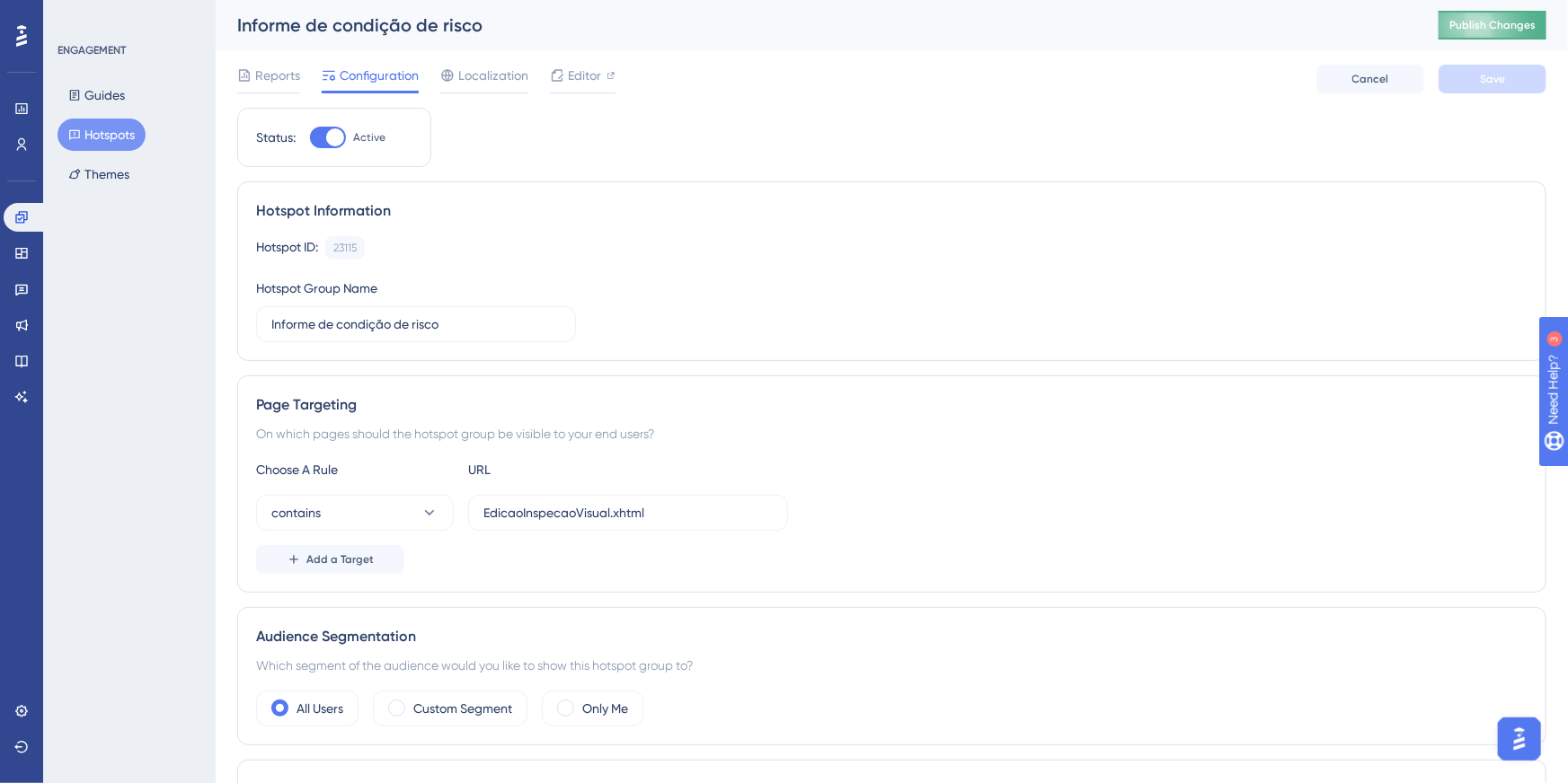
scroll to position [0, 0]
click at [1524, 15] on button "Publish Changes" at bounding box center [1491, 25] width 107 height 29
click at [117, 98] on button "Guides" at bounding box center [96, 95] width 78 height 33
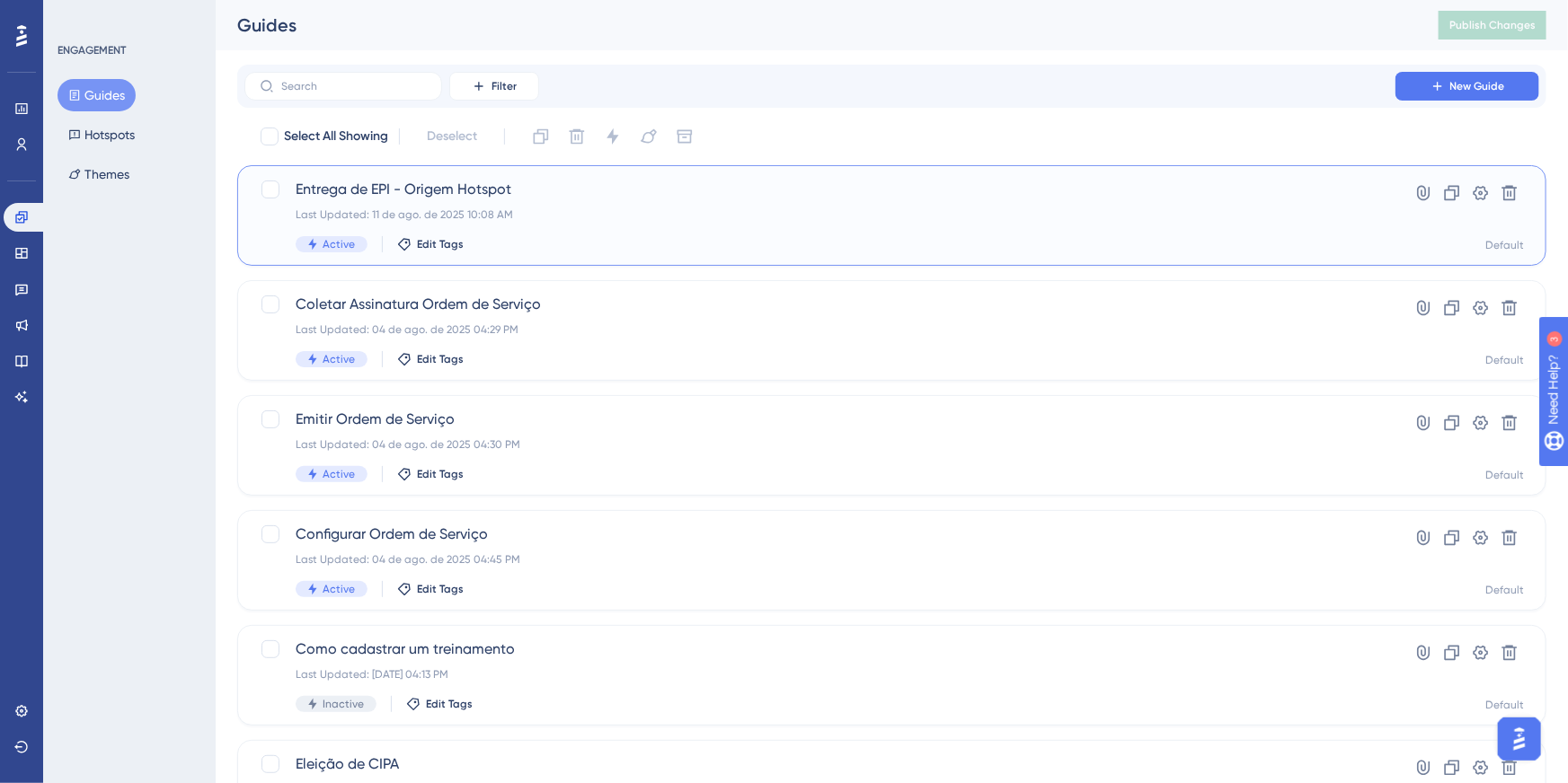
click at [339, 199] on span "Entrega de EPI - Origem Hotspot" at bounding box center [819, 190] width 1048 height 22
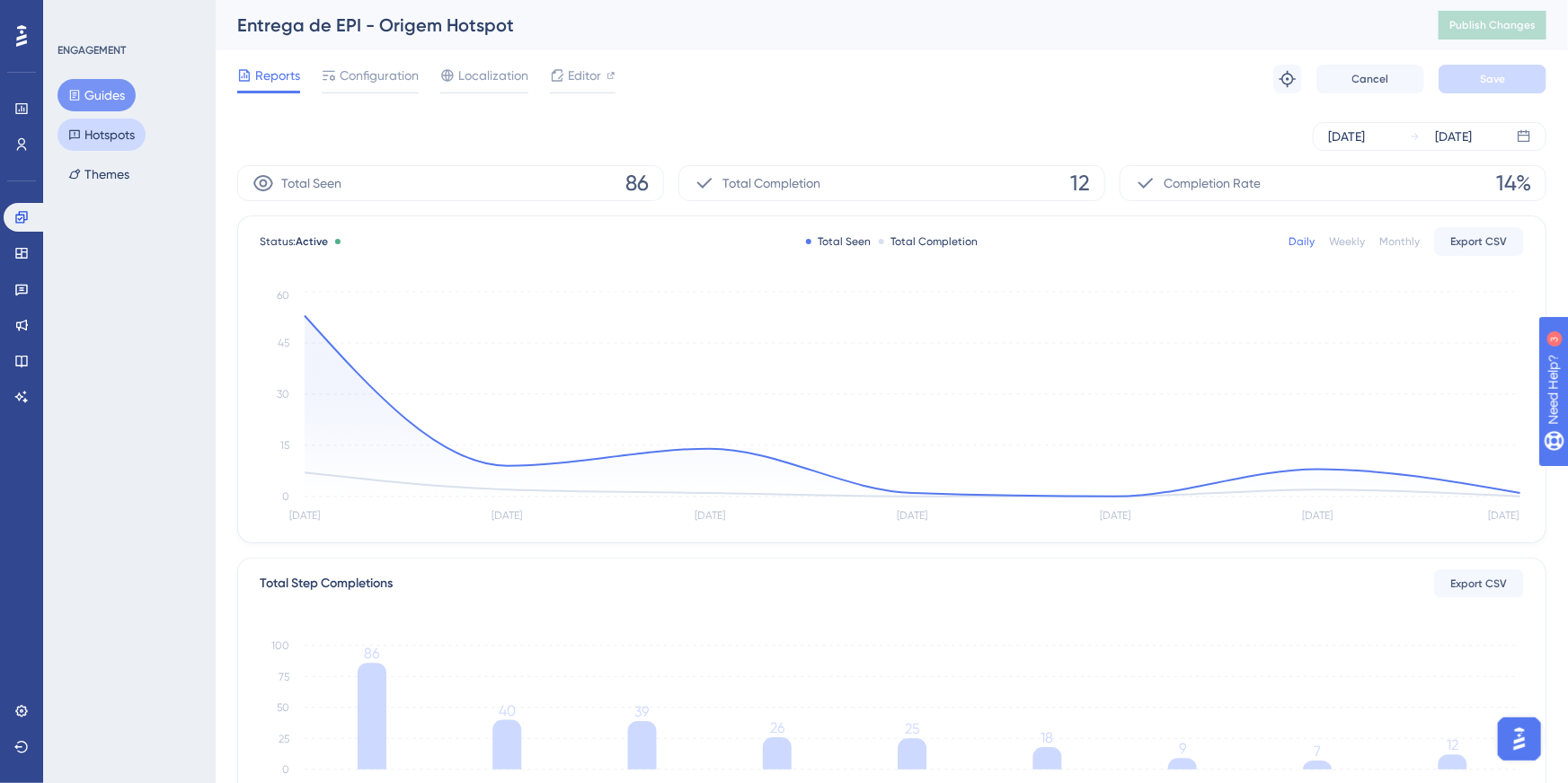
click at [99, 138] on button "Hotspots" at bounding box center [101, 134] width 88 height 33
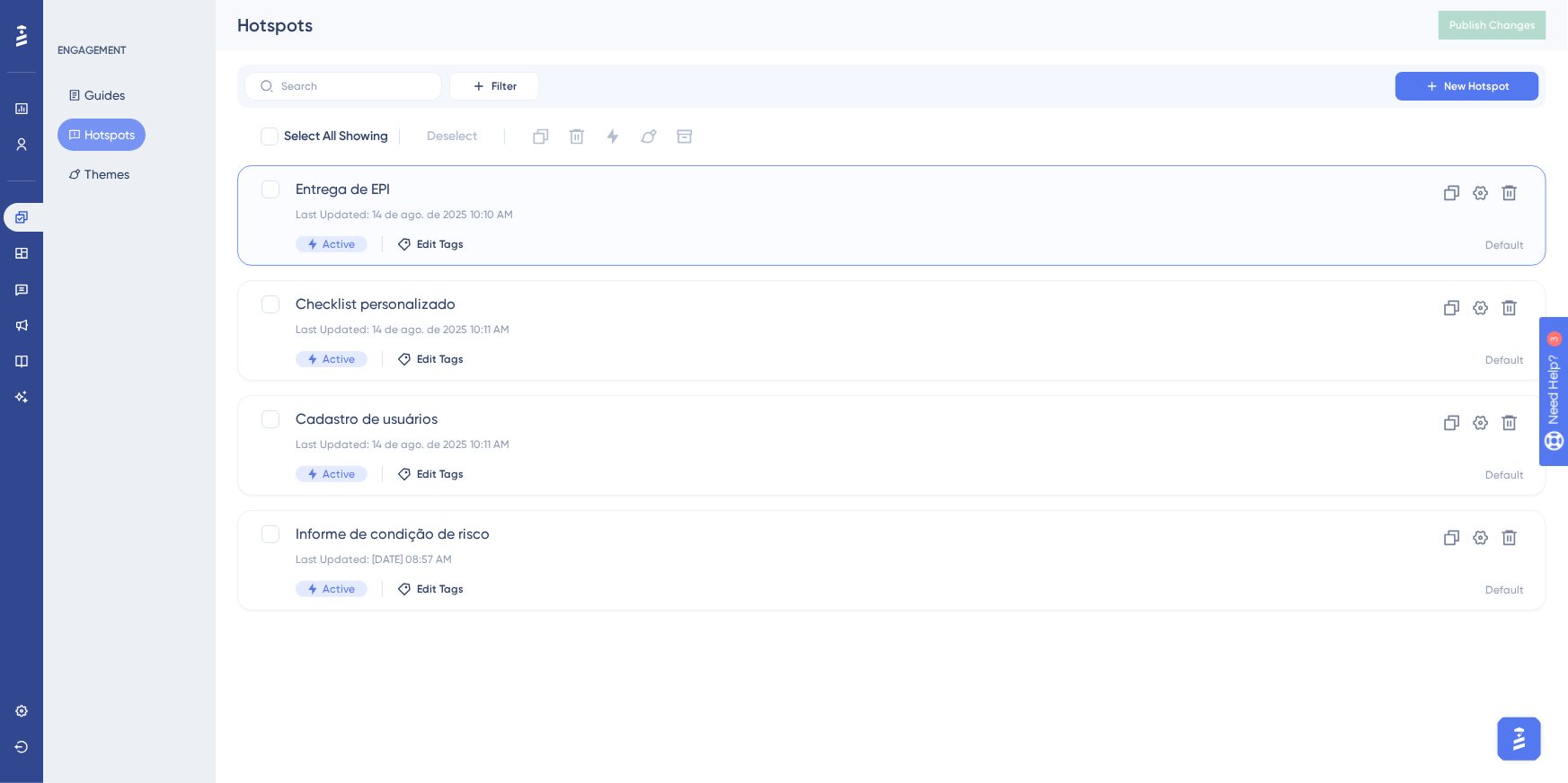
click at [449, 203] on div "Entrega de EPI Last Updated: 14 de ago. de 2025 10:10 AM Active Edit Tags" at bounding box center [819, 216] width 1048 height 74
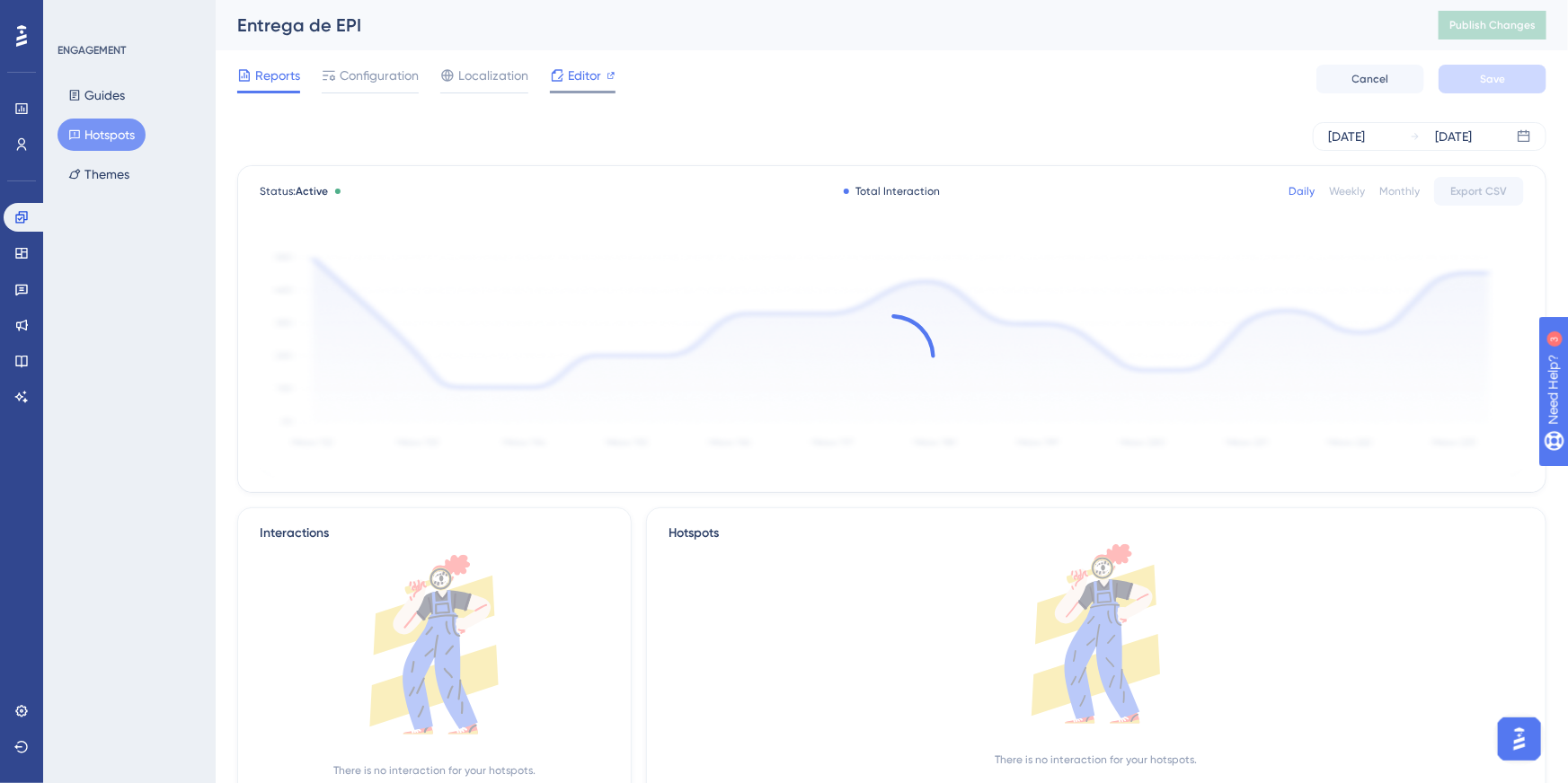
click at [579, 82] on span "Editor" at bounding box center [583, 76] width 33 height 22
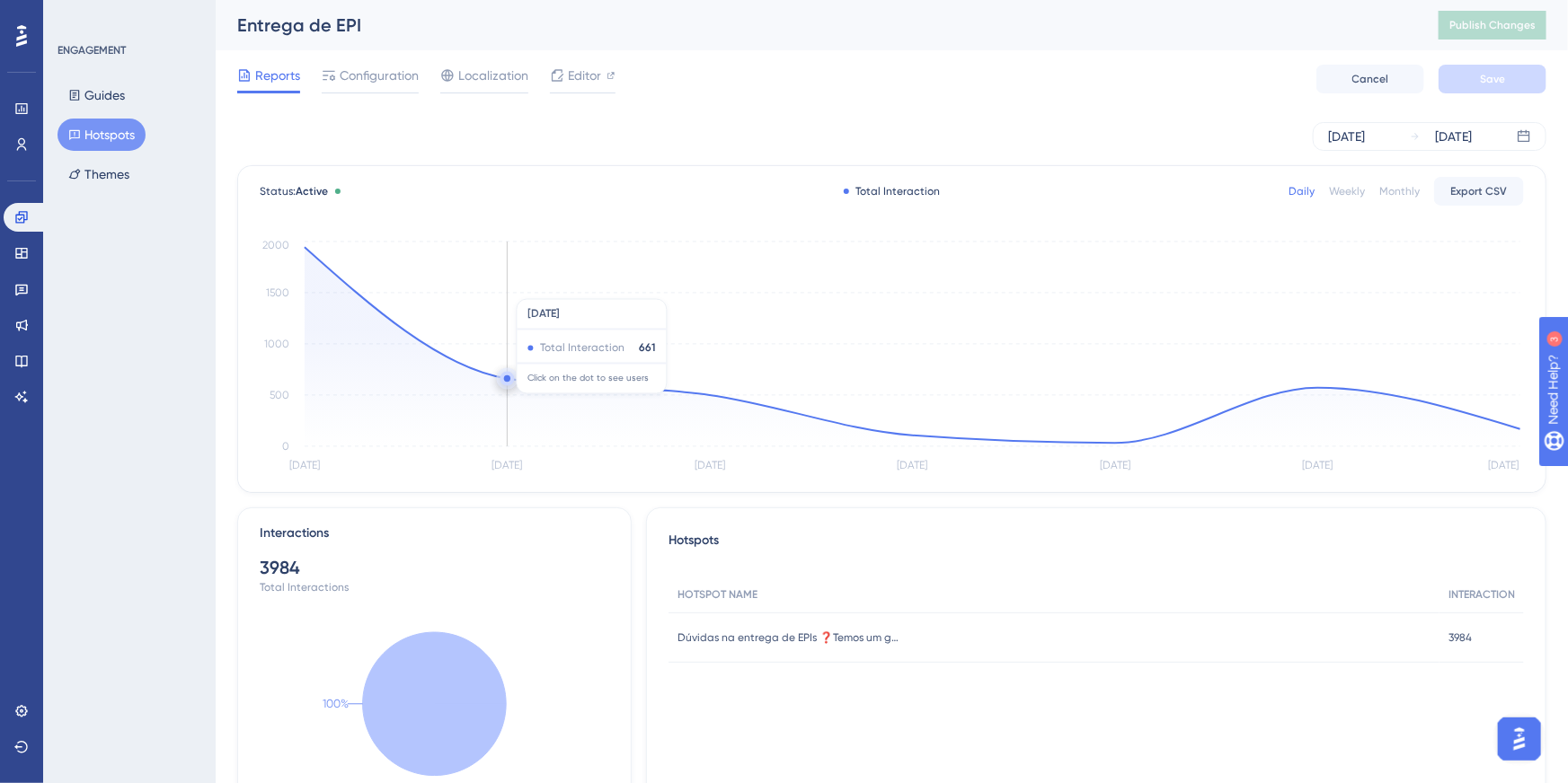
scroll to position [71, 0]
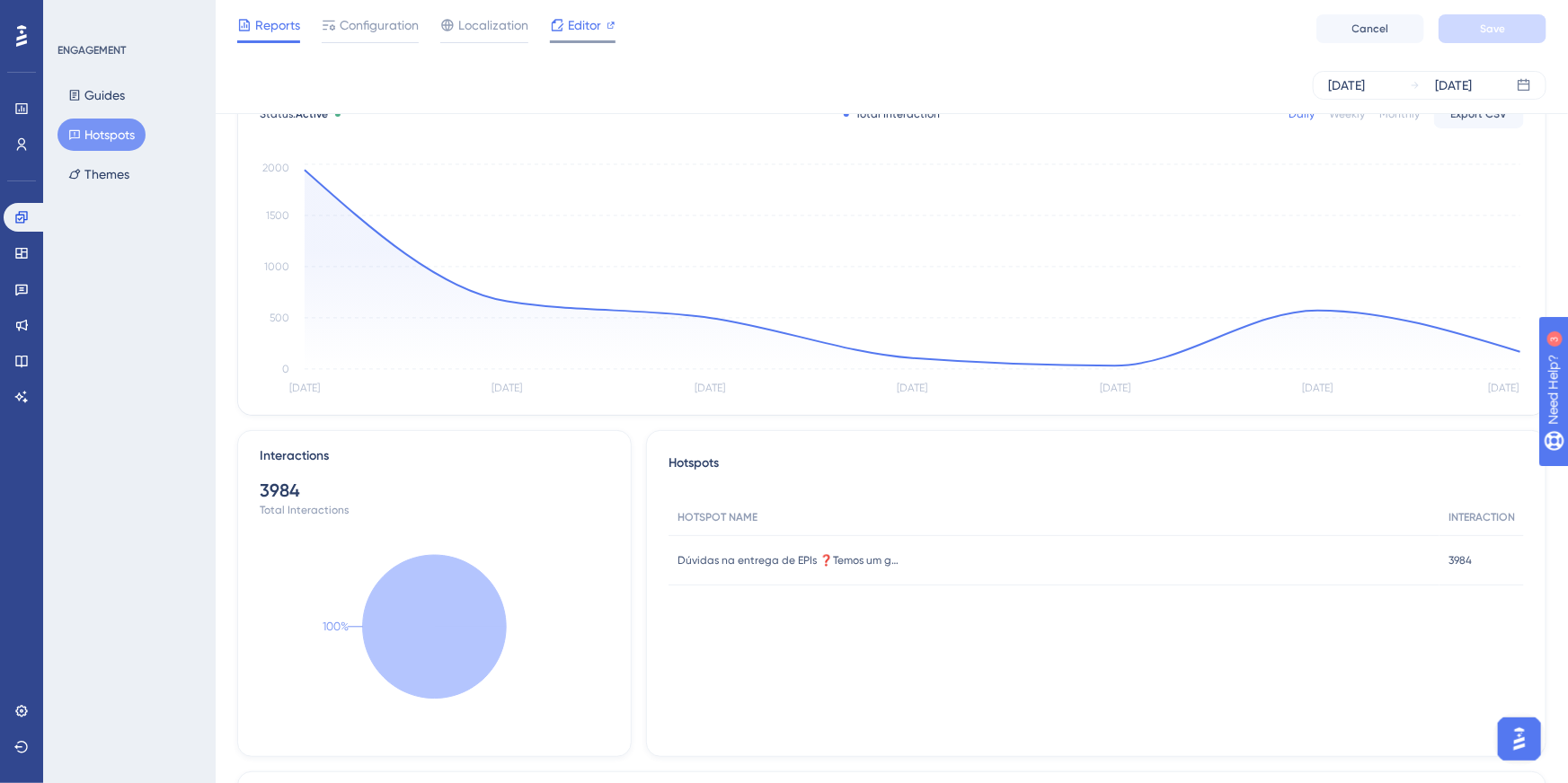
click at [596, 14] on span "Editor" at bounding box center [583, 25] width 33 height 22
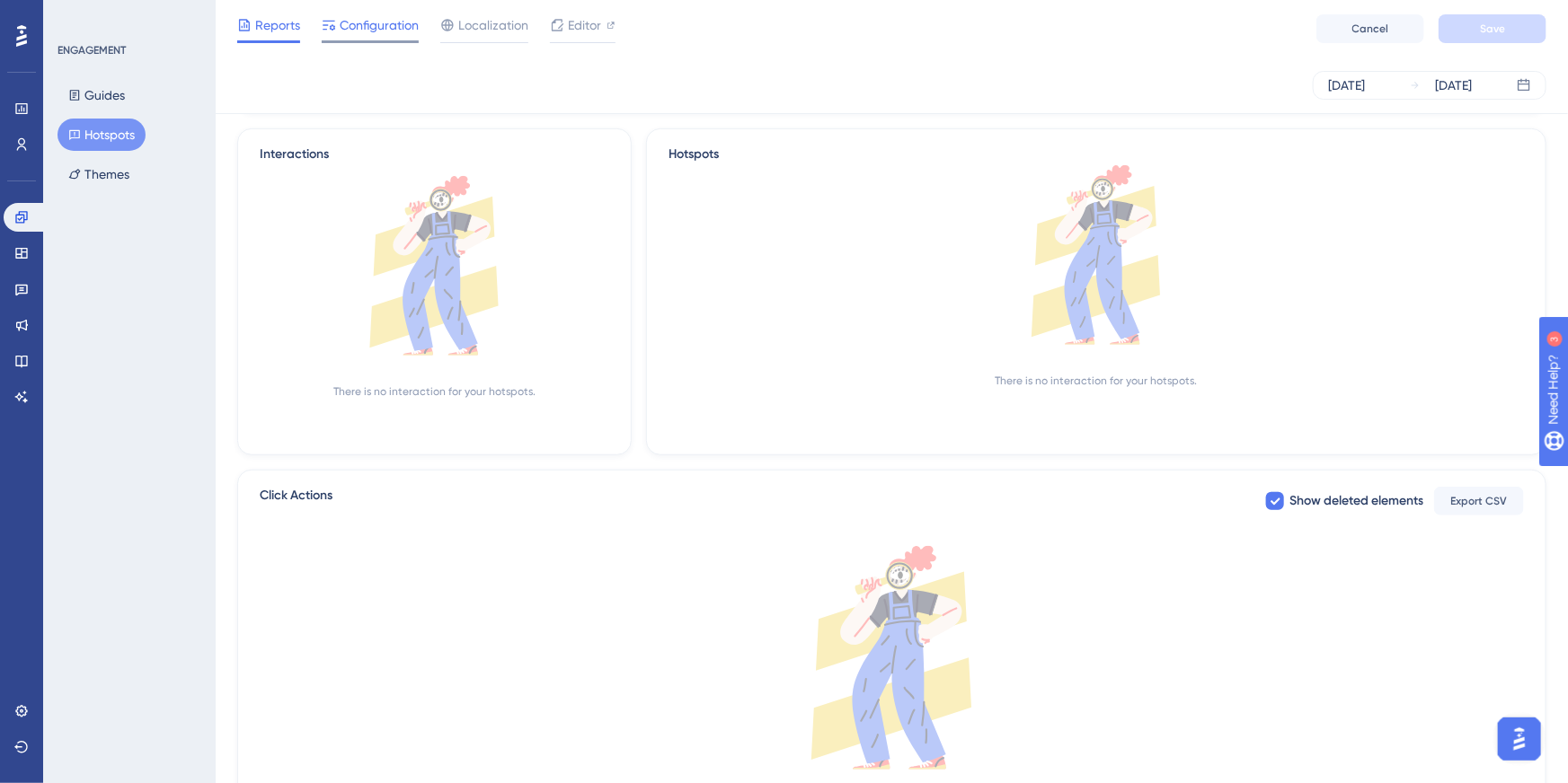
click at [389, 28] on span "Configuration" at bounding box center [380, 25] width 79 height 22
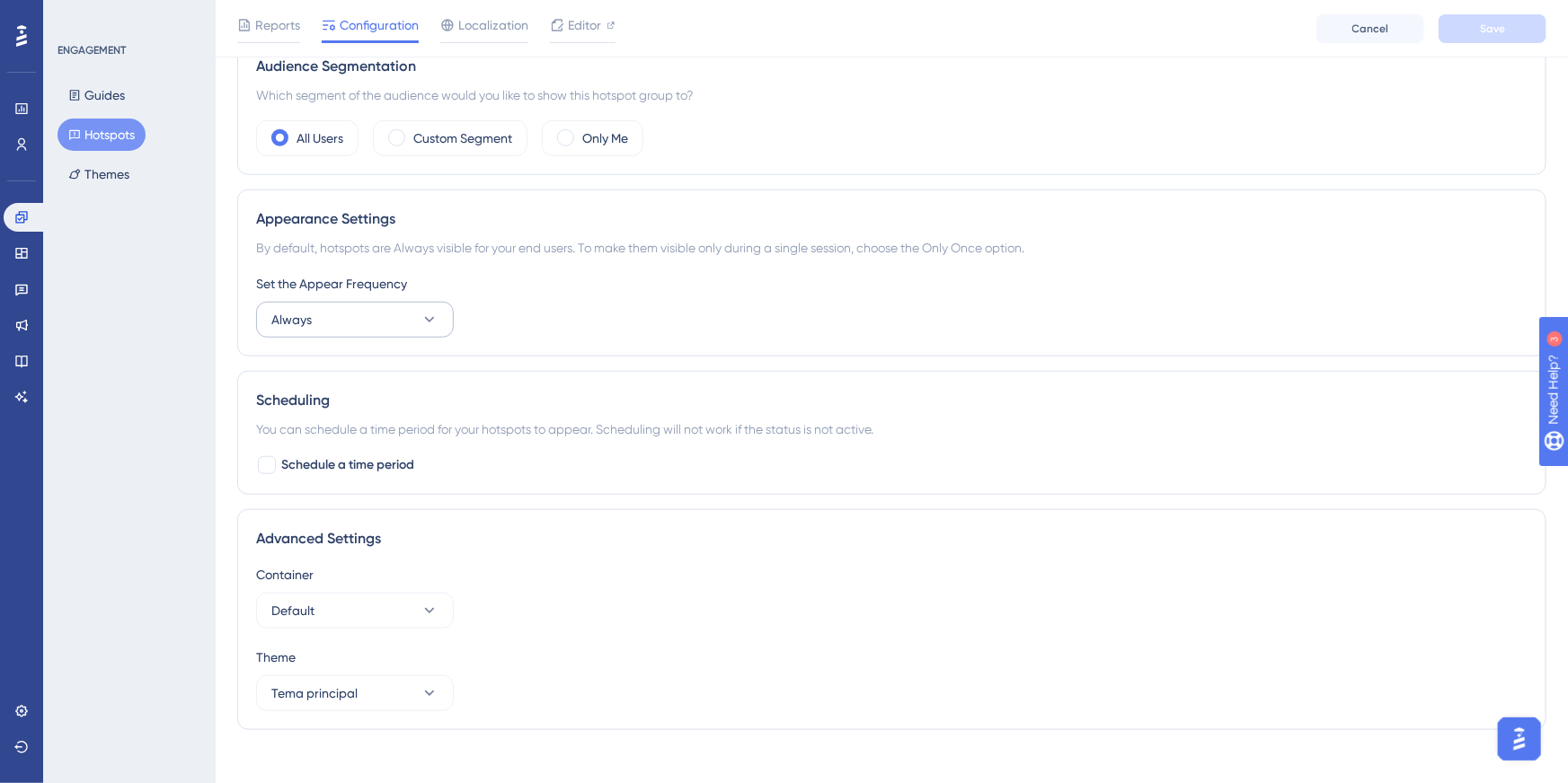
scroll to position [594, 0]
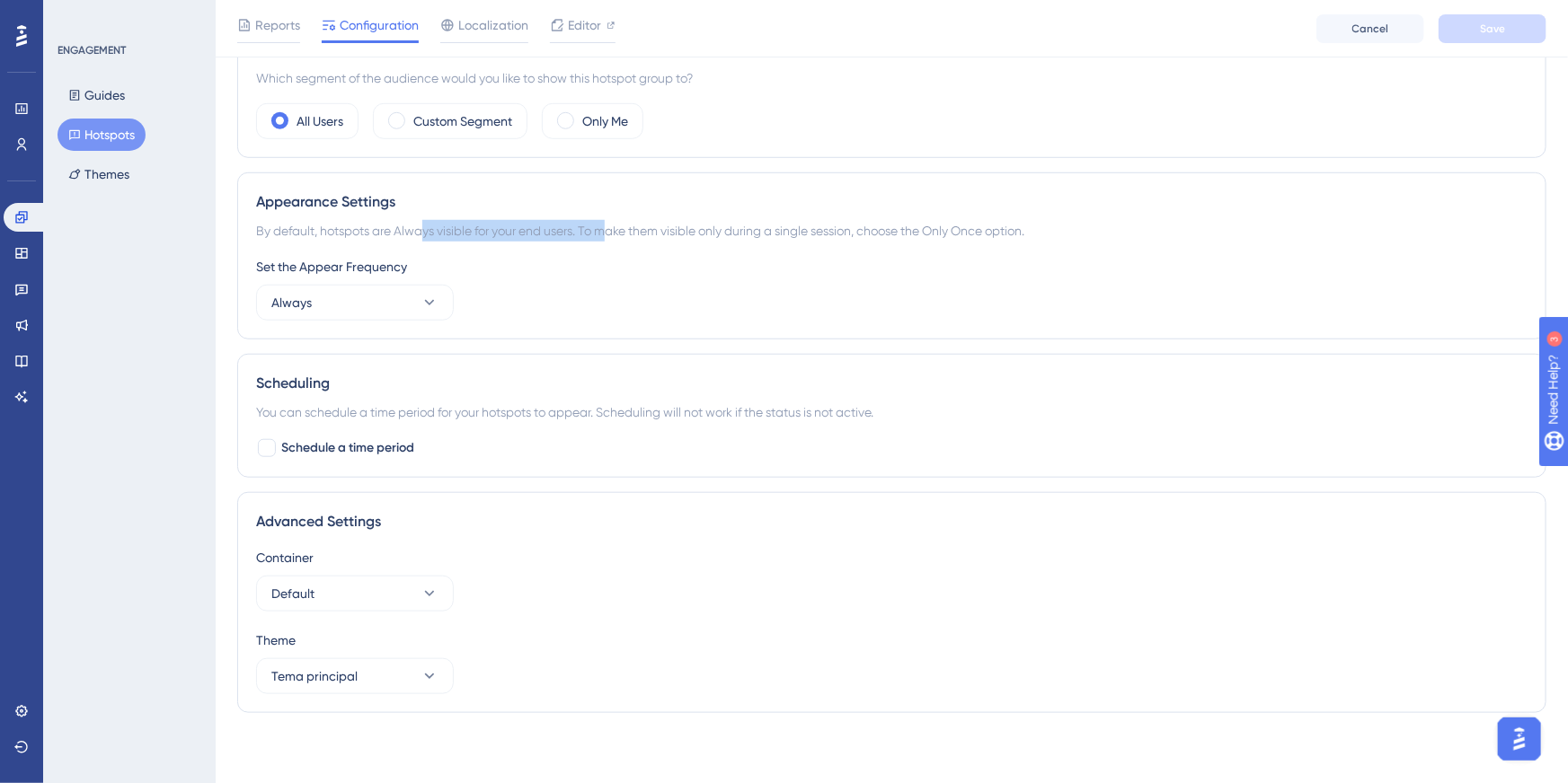
drag, startPoint x: 426, startPoint y: 234, endPoint x: 611, endPoint y: 235, distance: 185.0
click at [611, 235] on div "By default, hotspots are Always visible for your end users. To make them visibl…" at bounding box center [891, 231] width 1271 height 22
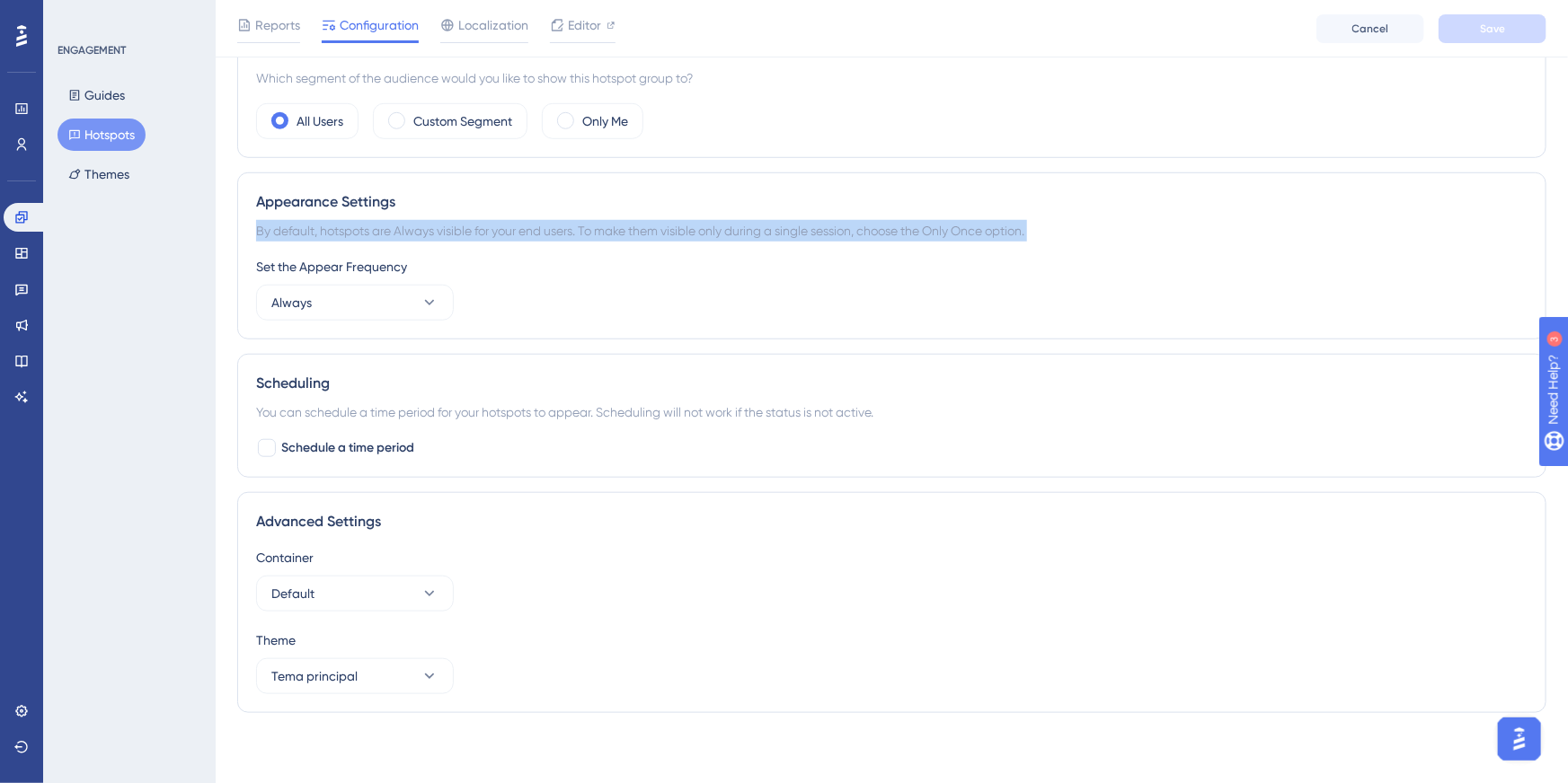
click at [611, 235] on div "By default, hotspots are Always visible for your end users. To make them visibl…" at bounding box center [891, 231] width 1271 height 22
click at [587, 234] on div "By default, hotspots are Always visible for your end users. To make them visibl…" at bounding box center [891, 231] width 1271 height 22
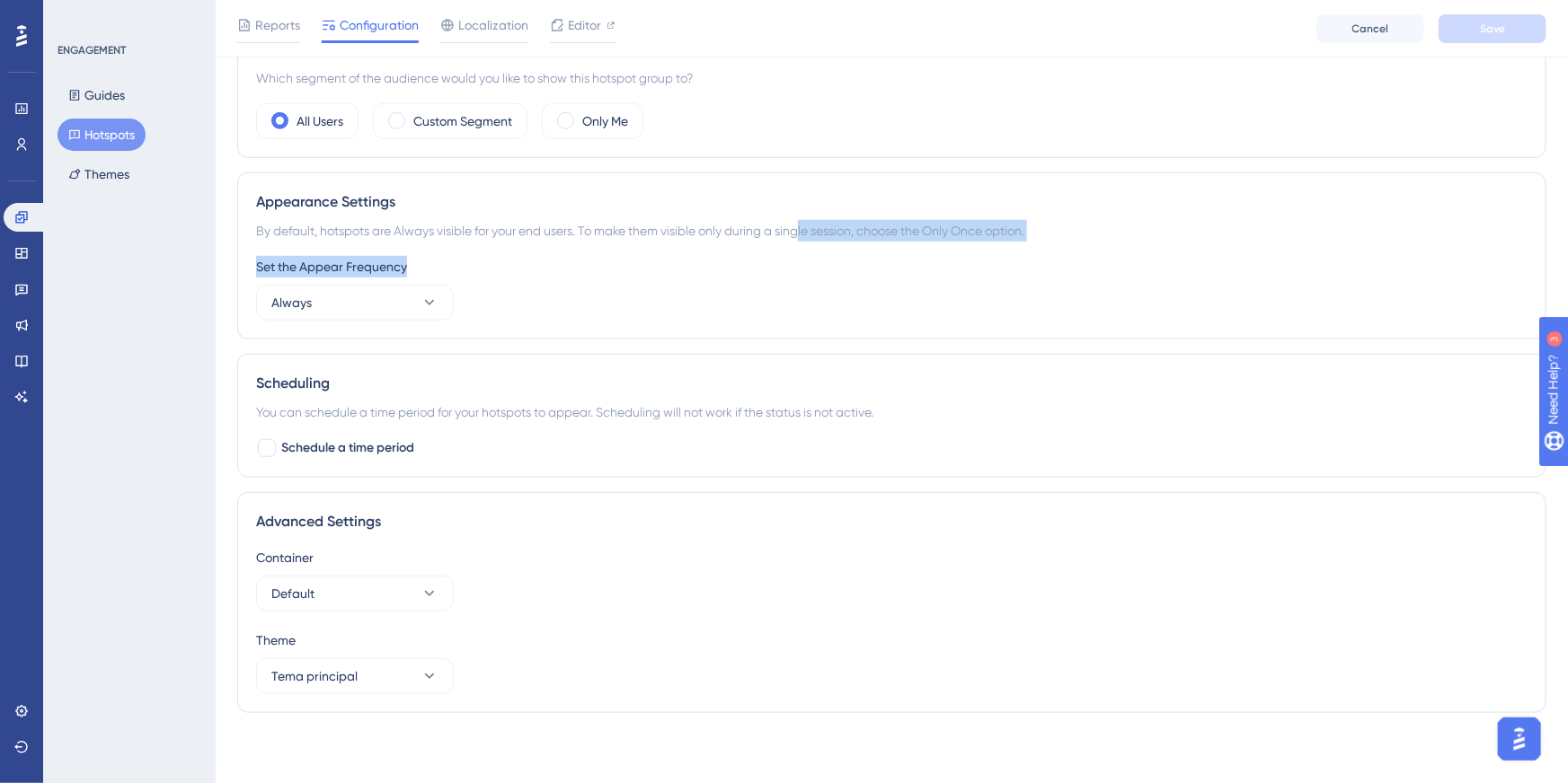
drag, startPoint x: 885, startPoint y: 248, endPoint x: 897, endPoint y: 248, distance: 12.0
click at [897, 248] on div "Appearance Settings By default, hotspots are Always visible for your end users.…" at bounding box center [891, 256] width 1309 height 167
click at [797, 220] on div "By default, hotspots are Always visible for your end users. To make them visibl…" at bounding box center [891, 231] width 1271 height 22
click at [800, 229] on div "By default, hotspots are Always visible for your end users. To make them visibl…" at bounding box center [891, 231] width 1271 height 22
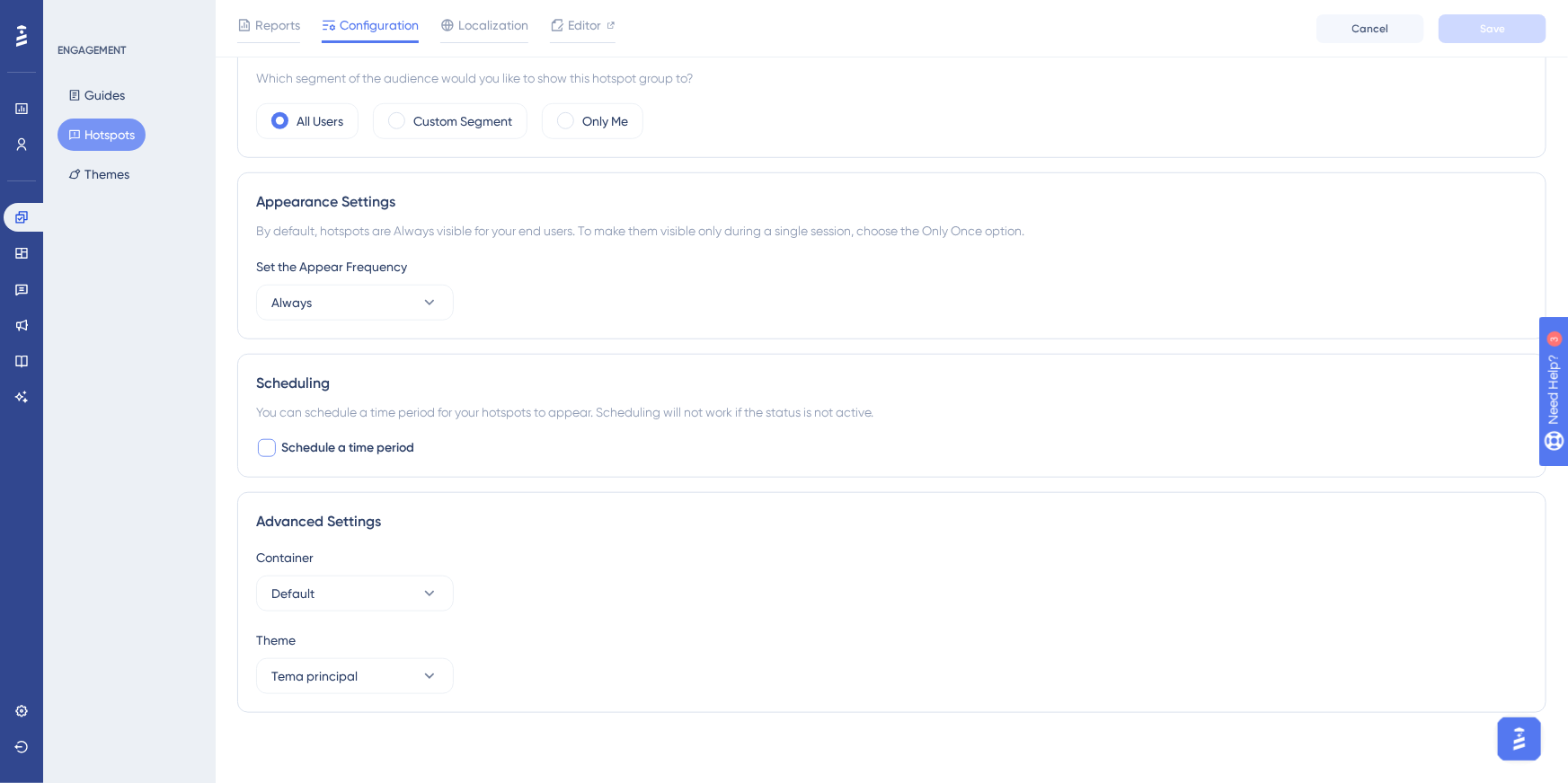
click at [347, 446] on span "Schedule a time period" at bounding box center [348, 448] width 133 height 22
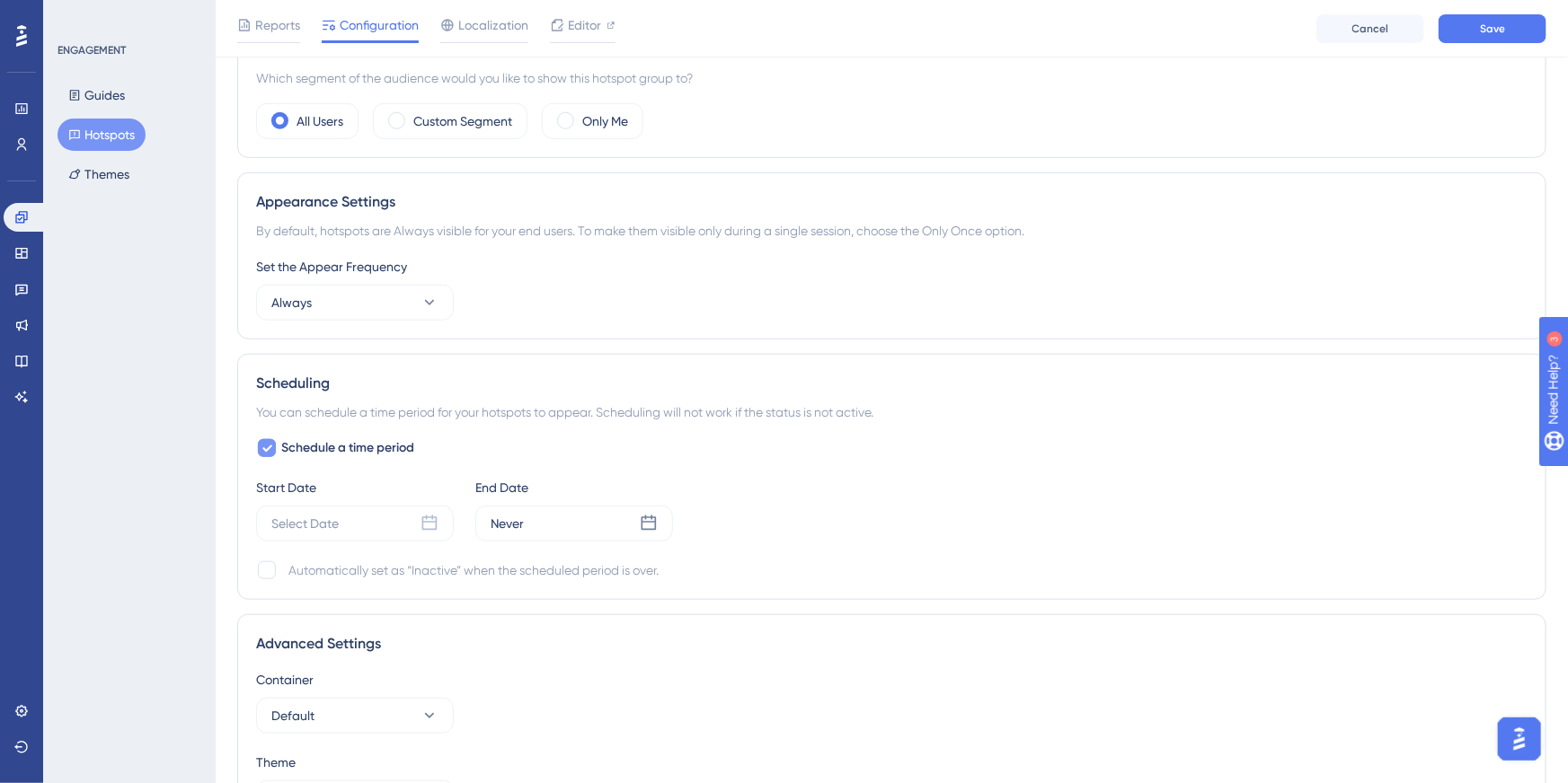
click at [347, 446] on span "Schedule a time period" at bounding box center [348, 448] width 133 height 22
checkbox input "false"
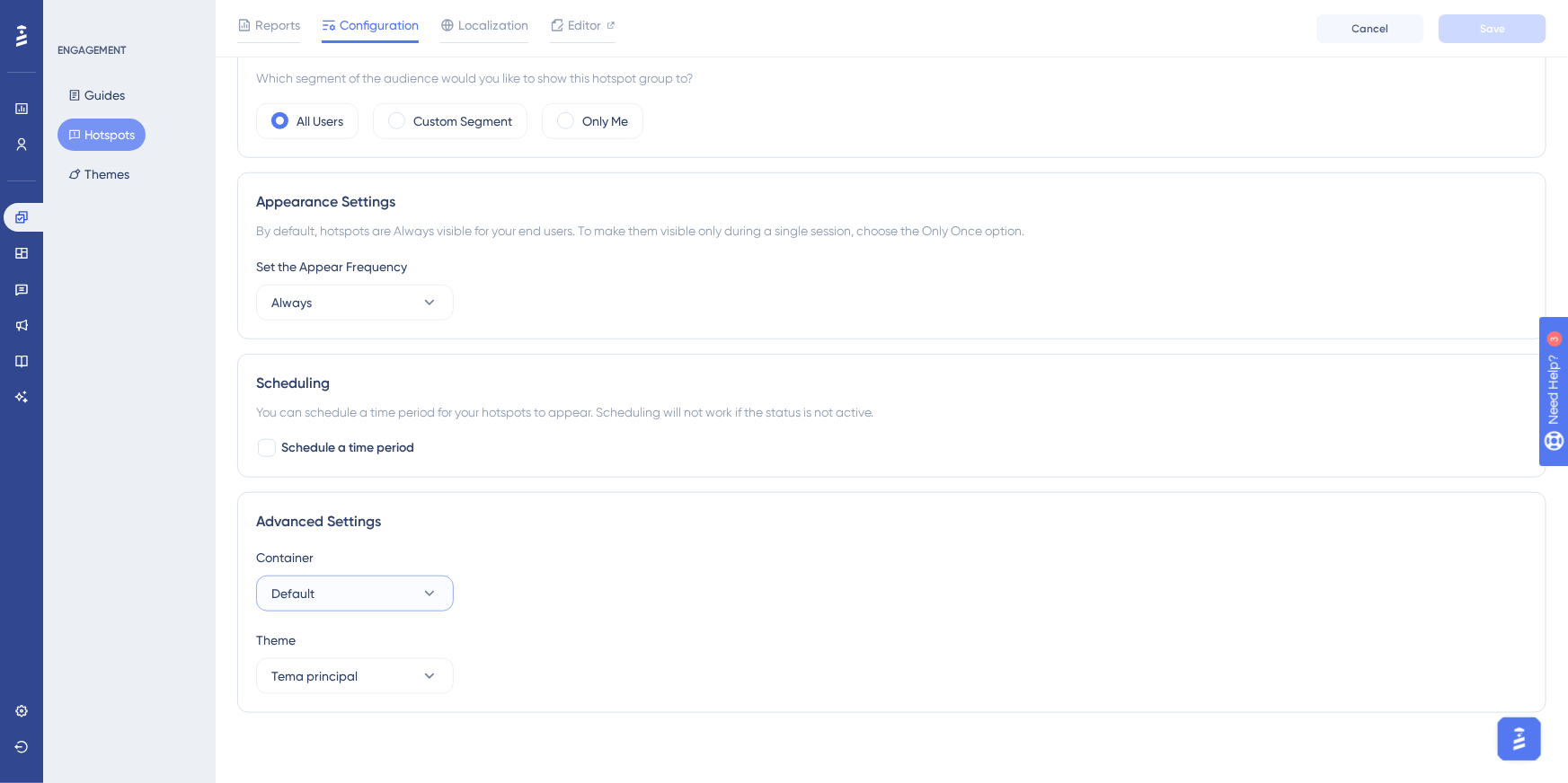
click at [414, 587] on button "Default" at bounding box center [355, 593] width 198 height 36
click at [399, 593] on button "Default" at bounding box center [355, 593] width 198 height 36
click at [389, 589] on button "Default" at bounding box center [355, 593] width 198 height 36
click at [550, 511] on div "Advanced Settings" at bounding box center [891, 522] width 1271 height 22
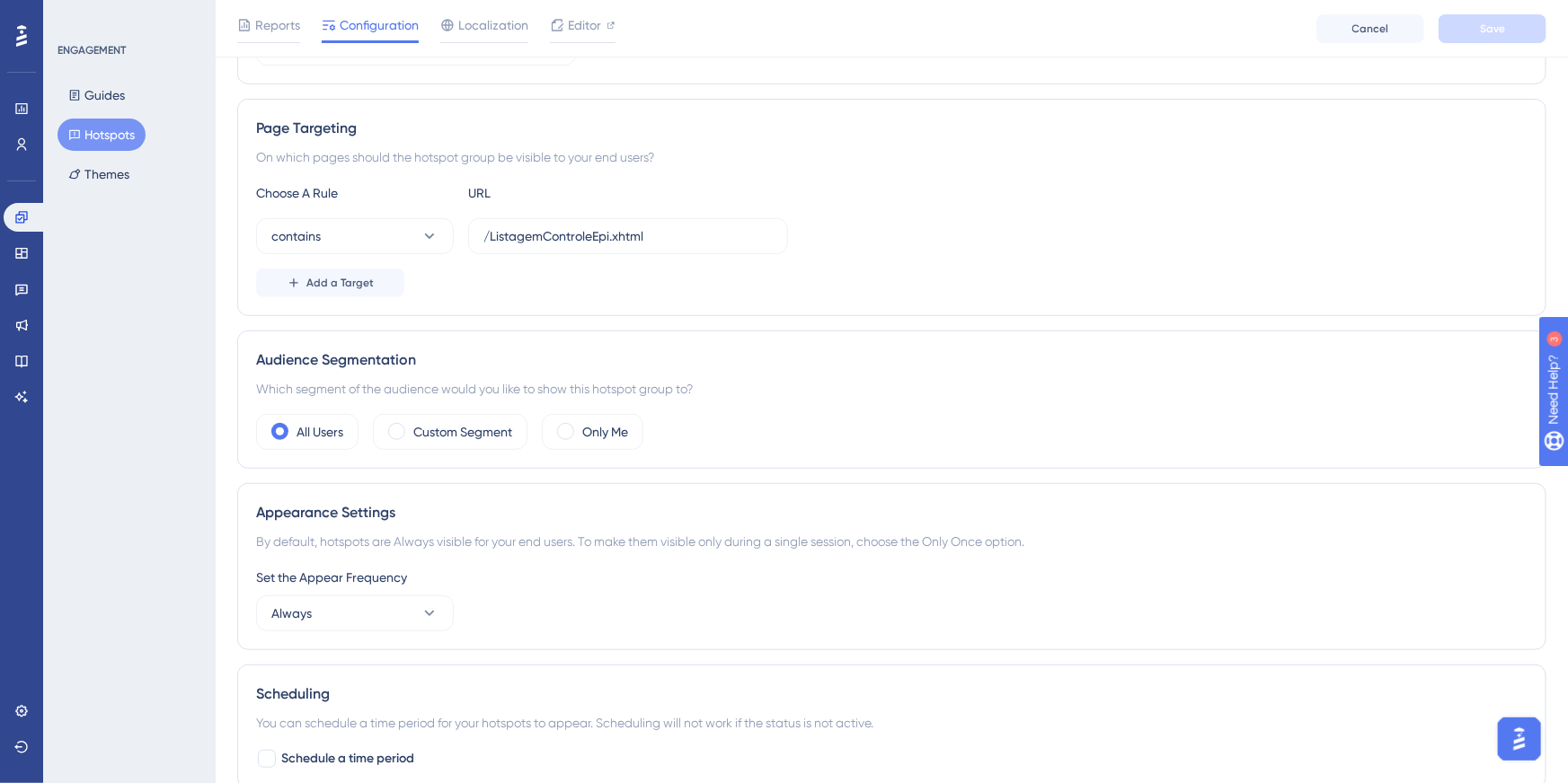
scroll to position [269, 0]
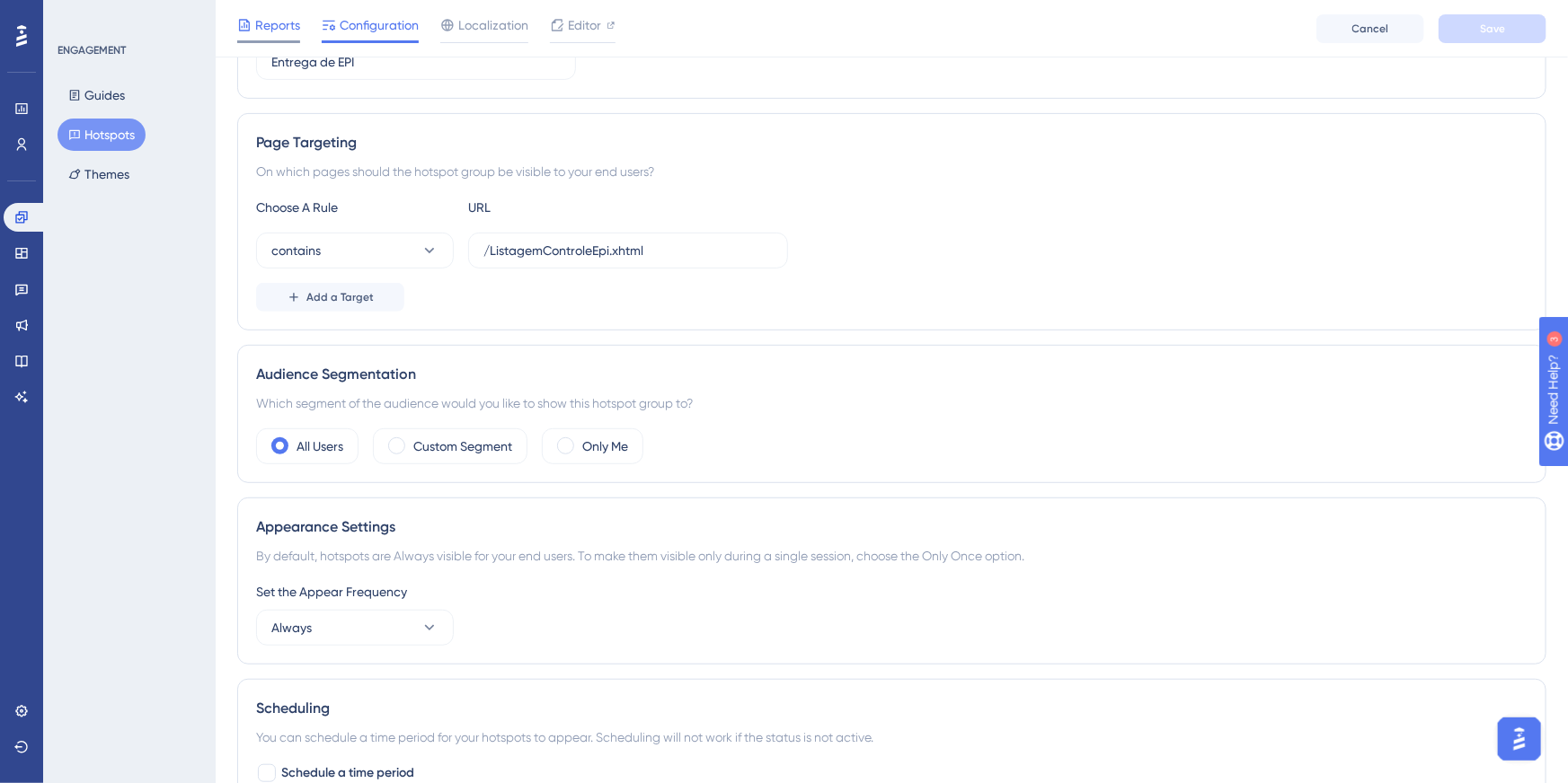
click at [271, 33] on span "Reports" at bounding box center [277, 25] width 45 height 22
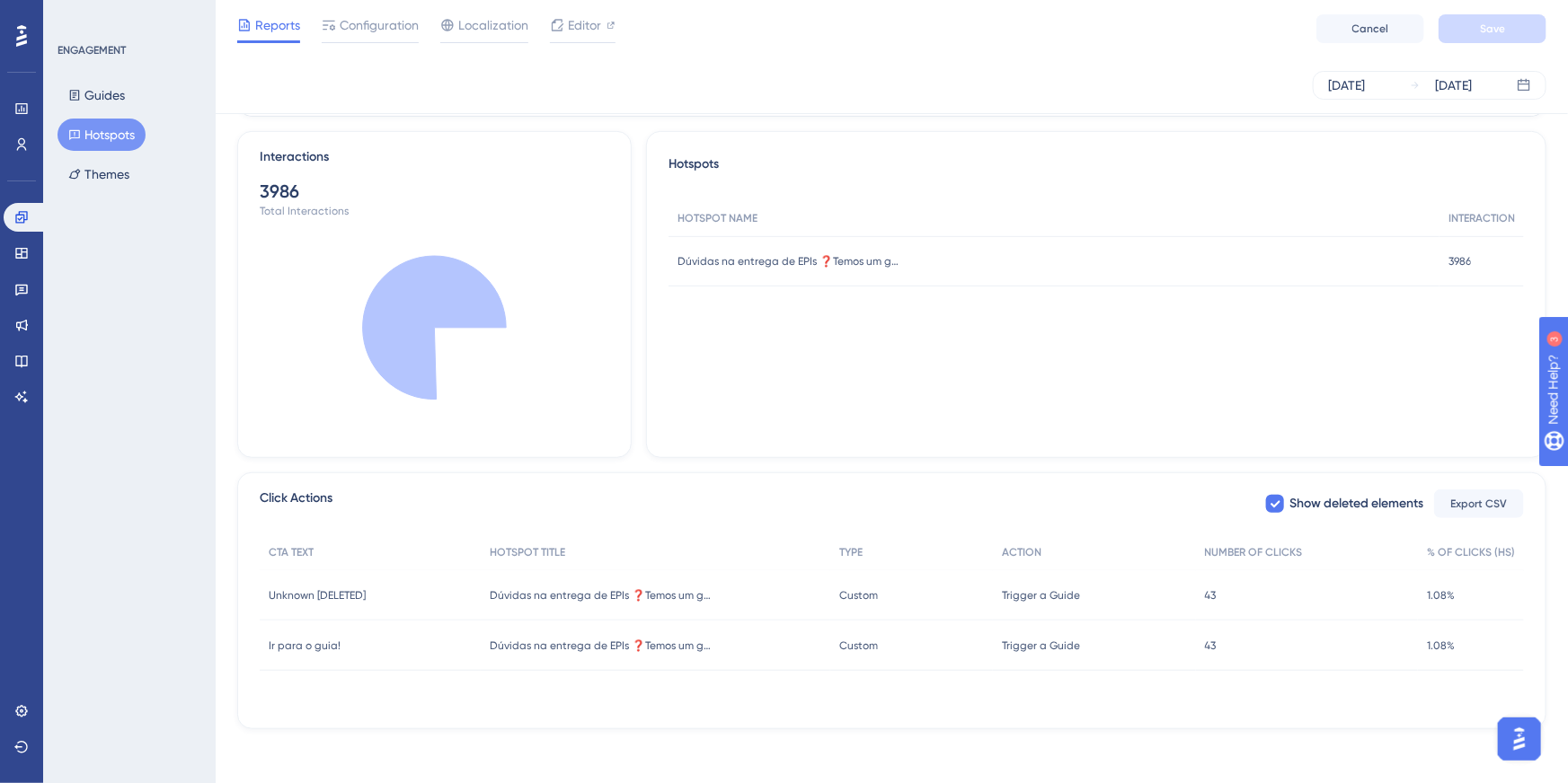
scroll to position [372, 0]
click at [1259, 584] on div "43 43" at bounding box center [1306, 592] width 222 height 51
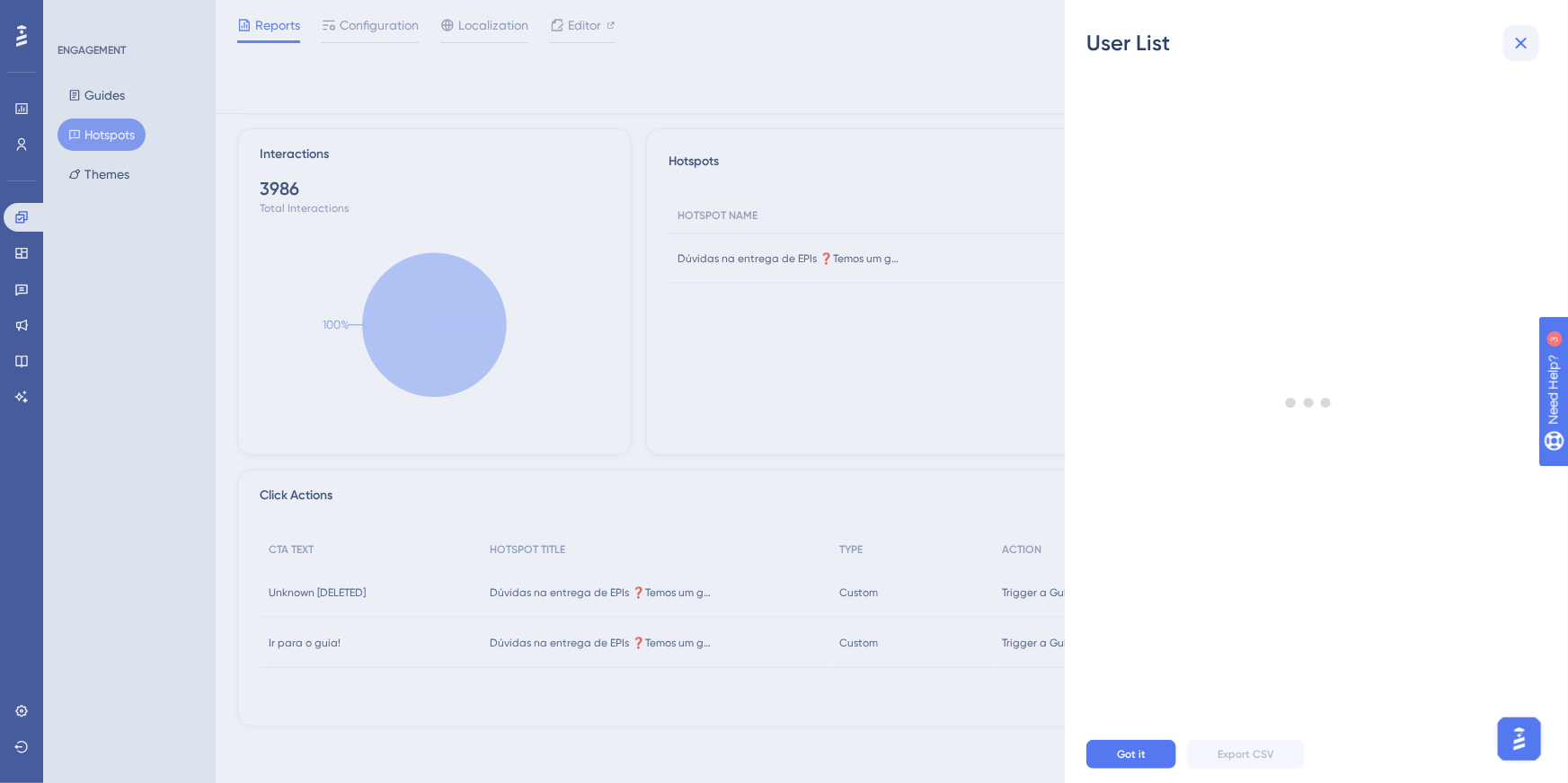
click at [1519, 53] on icon at bounding box center [1521, 44] width 22 height 22
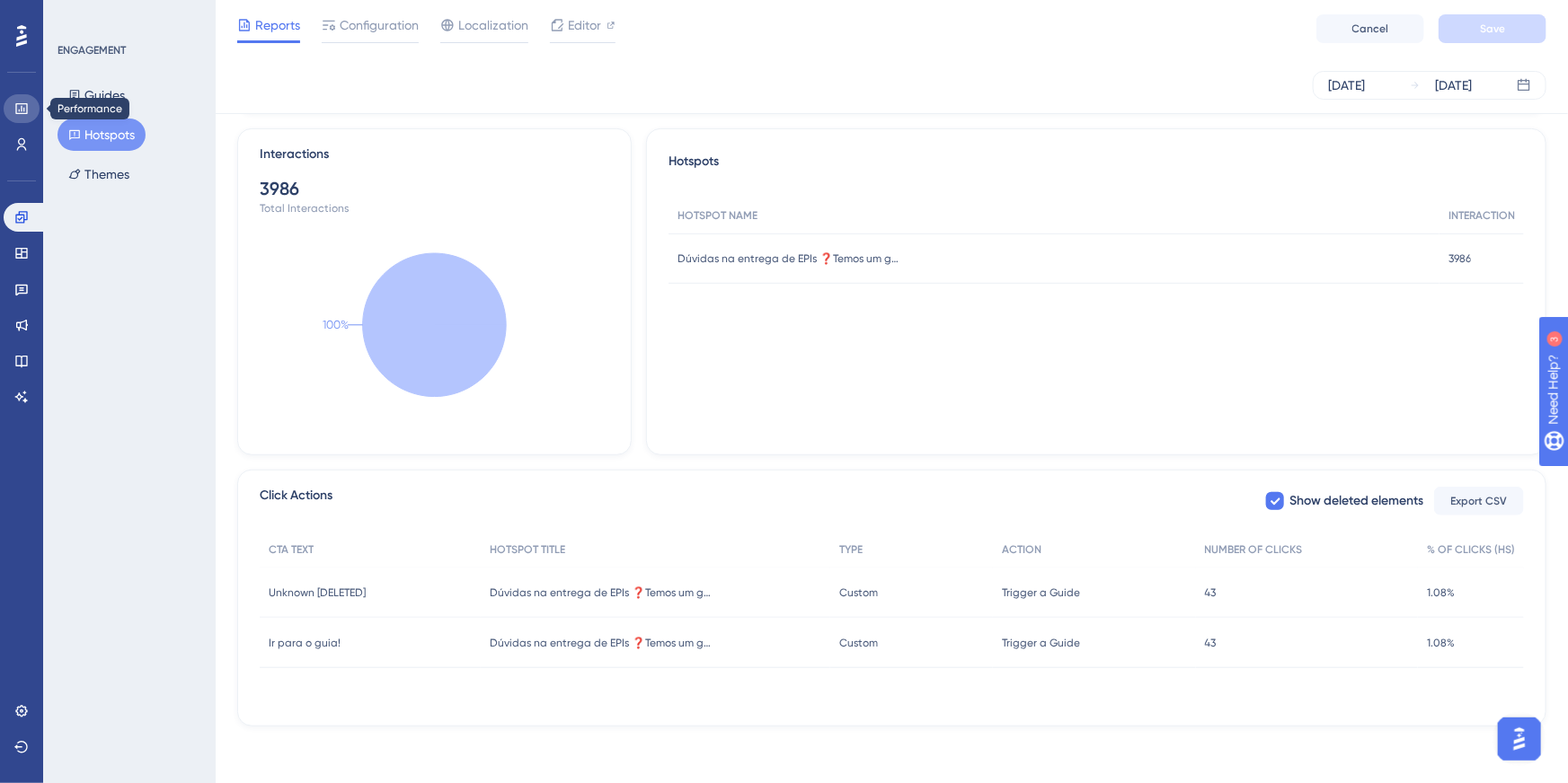
click at [24, 110] on icon at bounding box center [21, 108] width 12 height 11
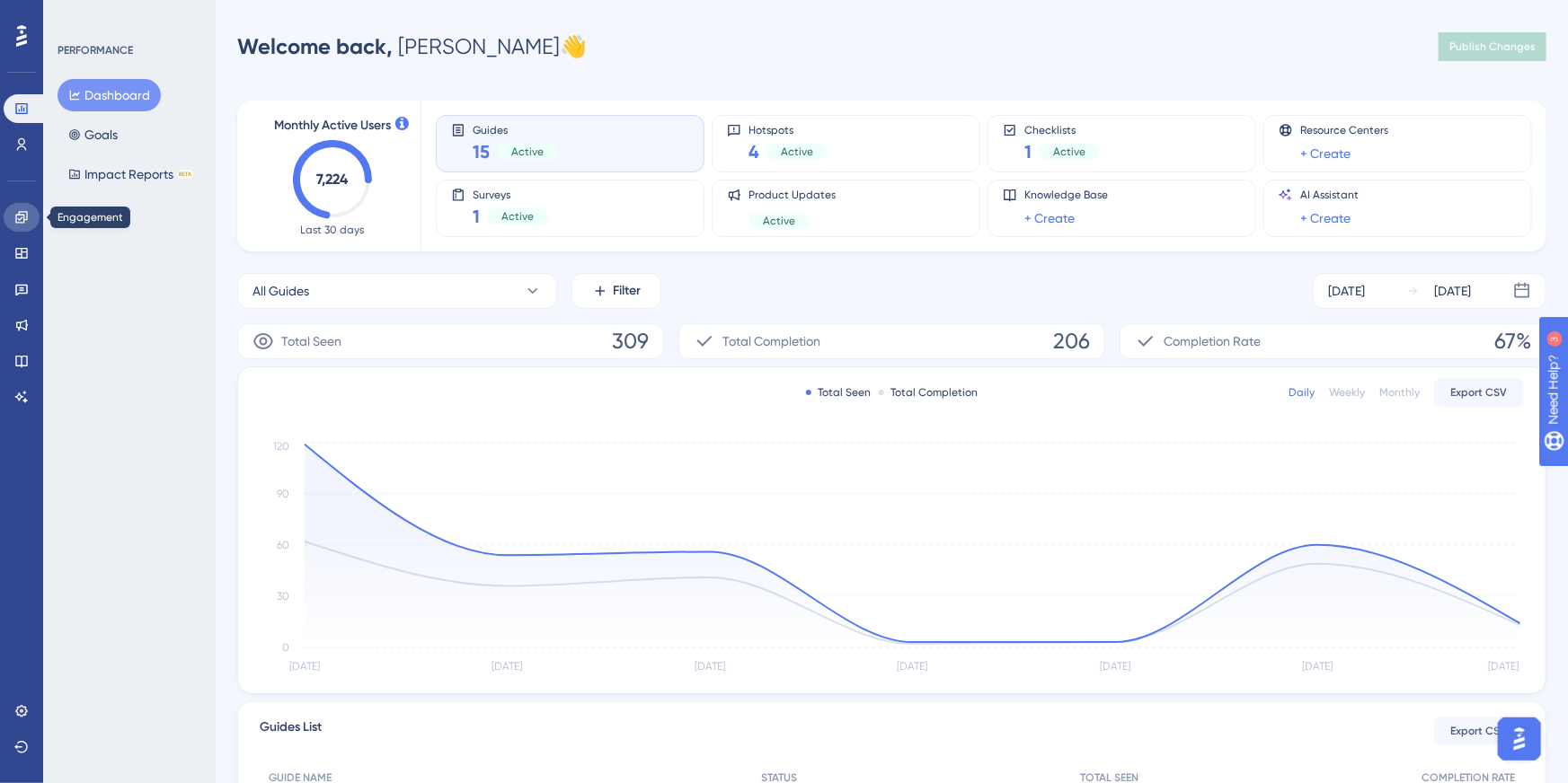
click at [18, 221] on icon at bounding box center [21, 218] width 14 height 14
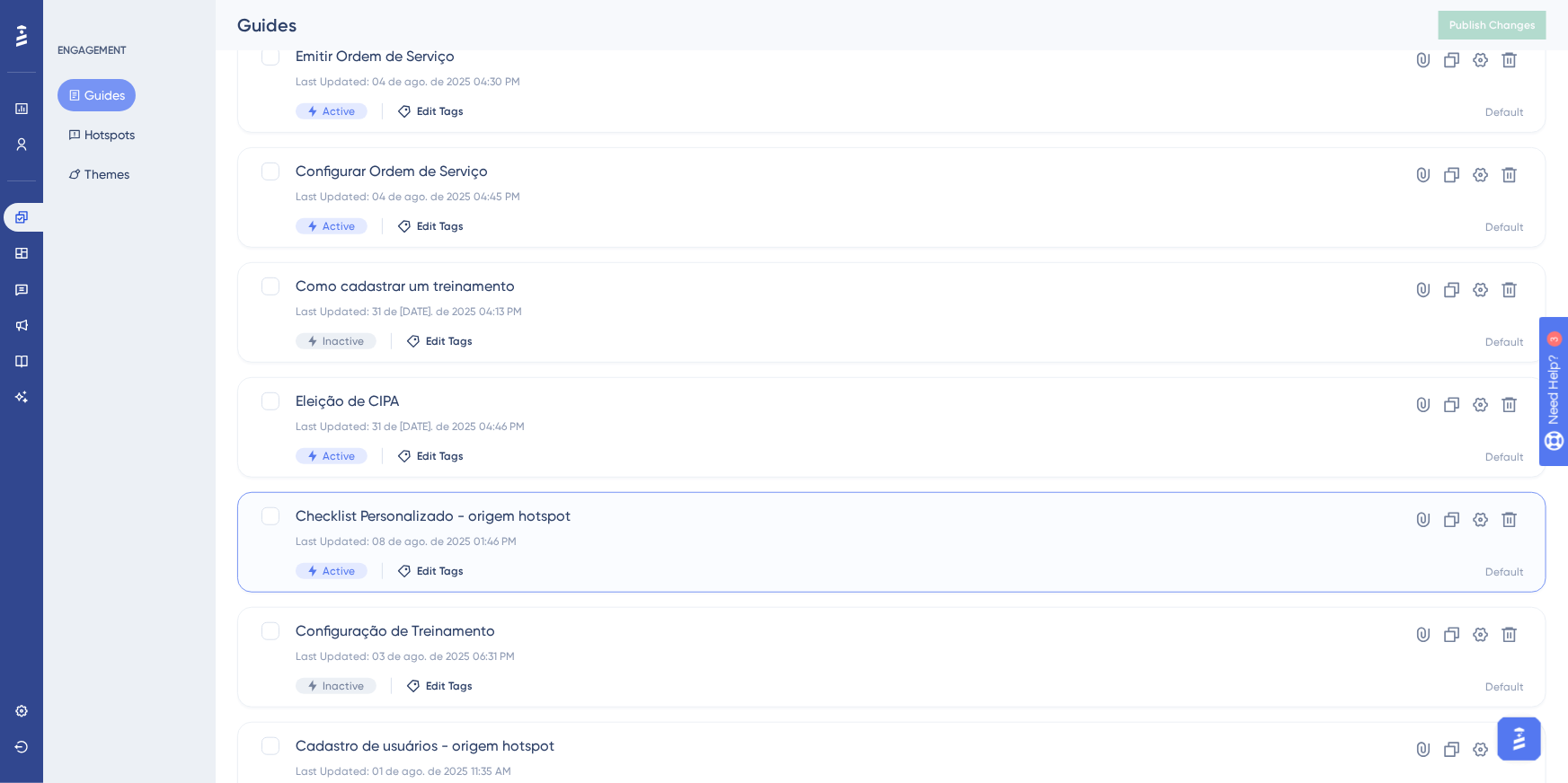
scroll to position [375, 0]
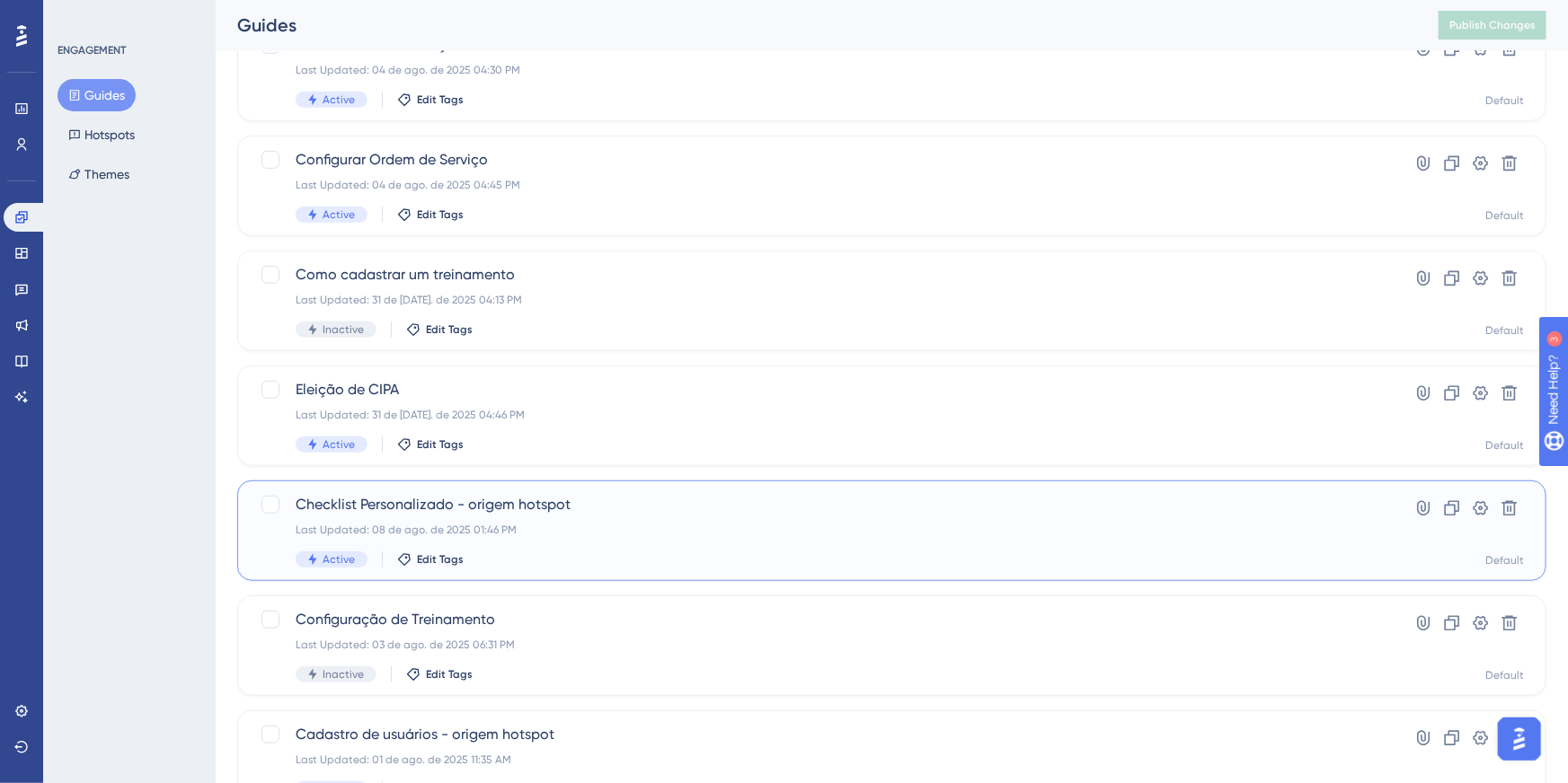
click at [471, 496] on span "Checklist Personalizado - origem hotspot" at bounding box center [819, 505] width 1048 height 22
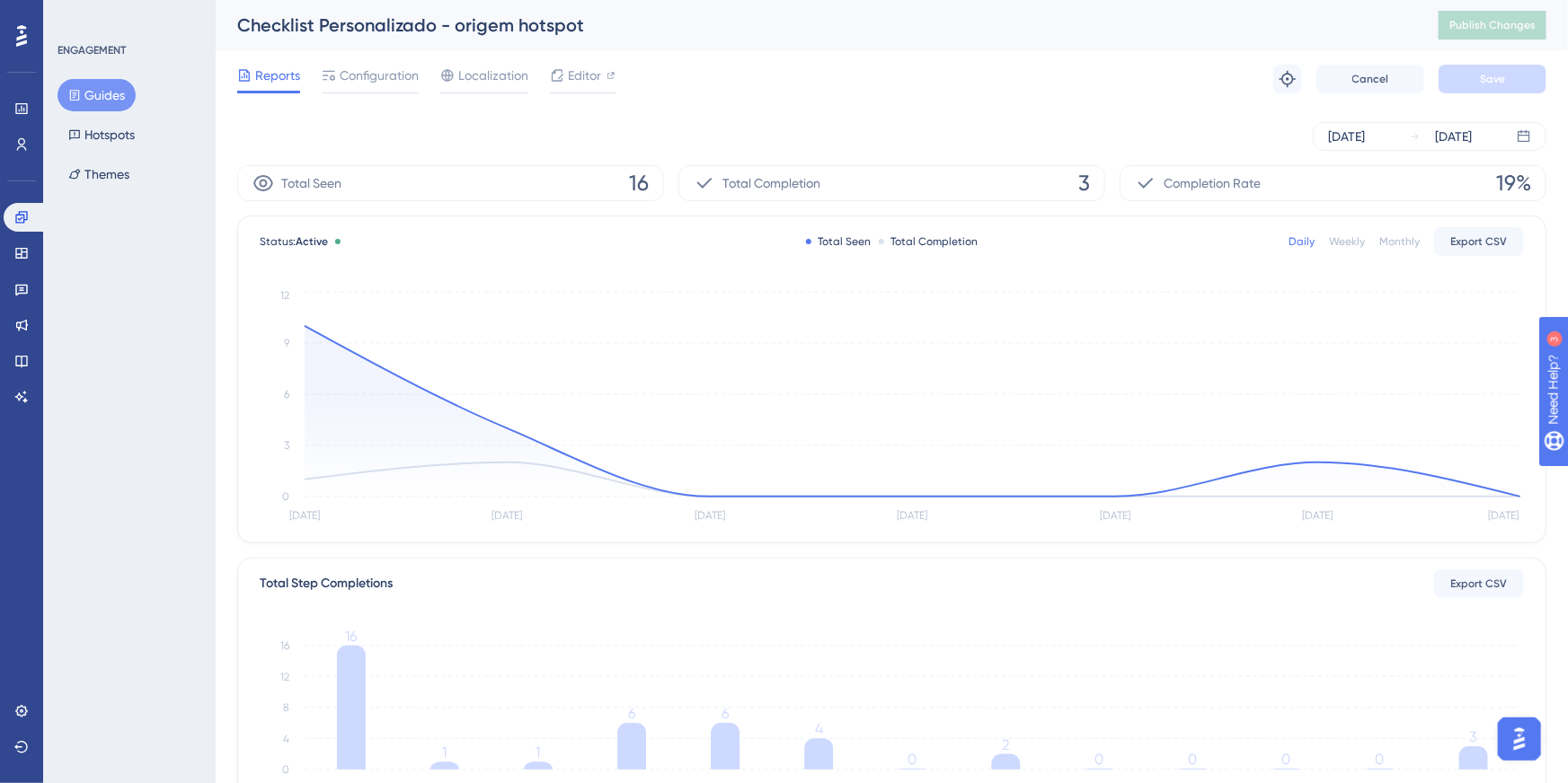
click at [95, 100] on button "Guides" at bounding box center [96, 95] width 78 height 33
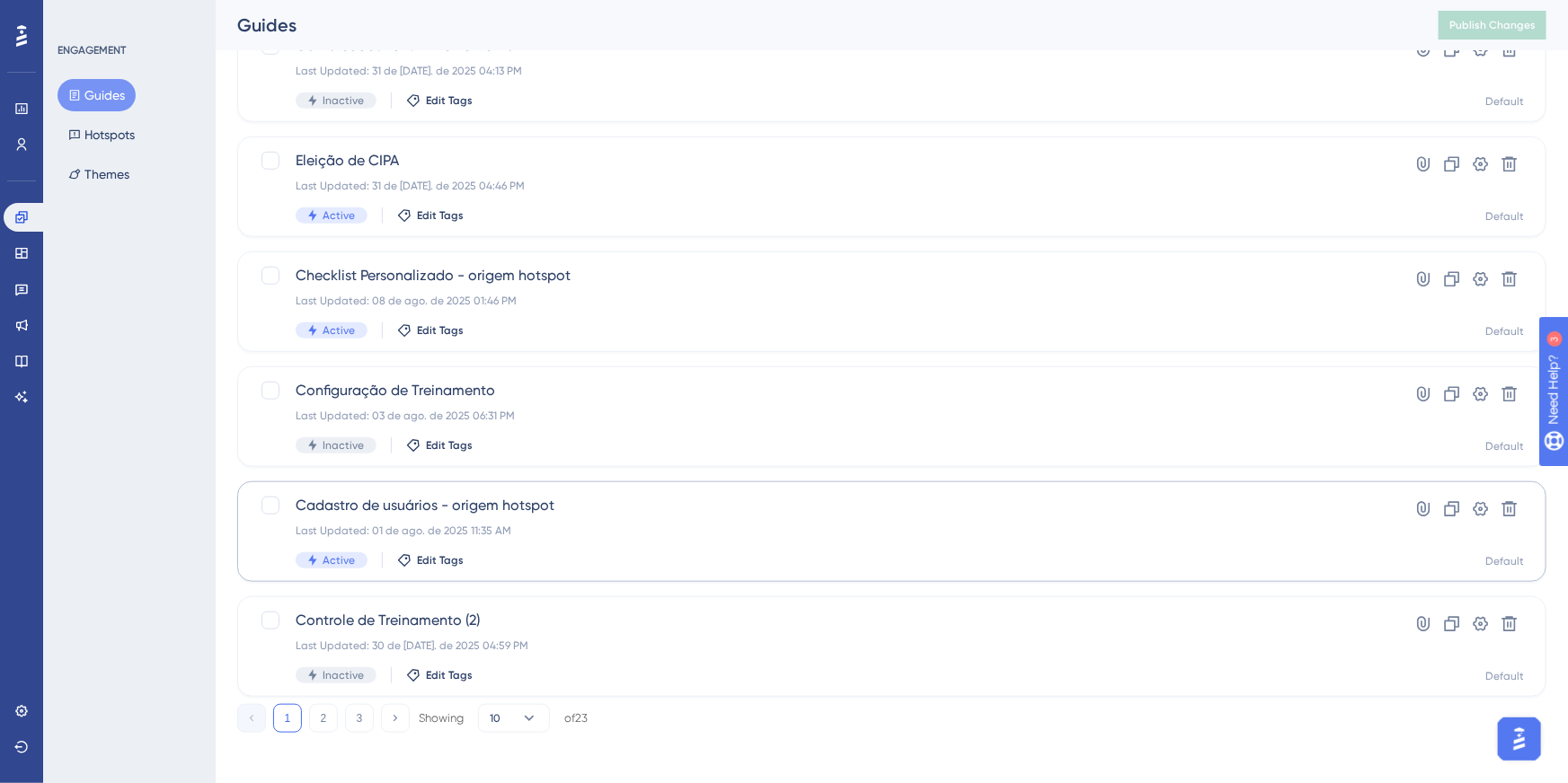
scroll to position [611, 0]
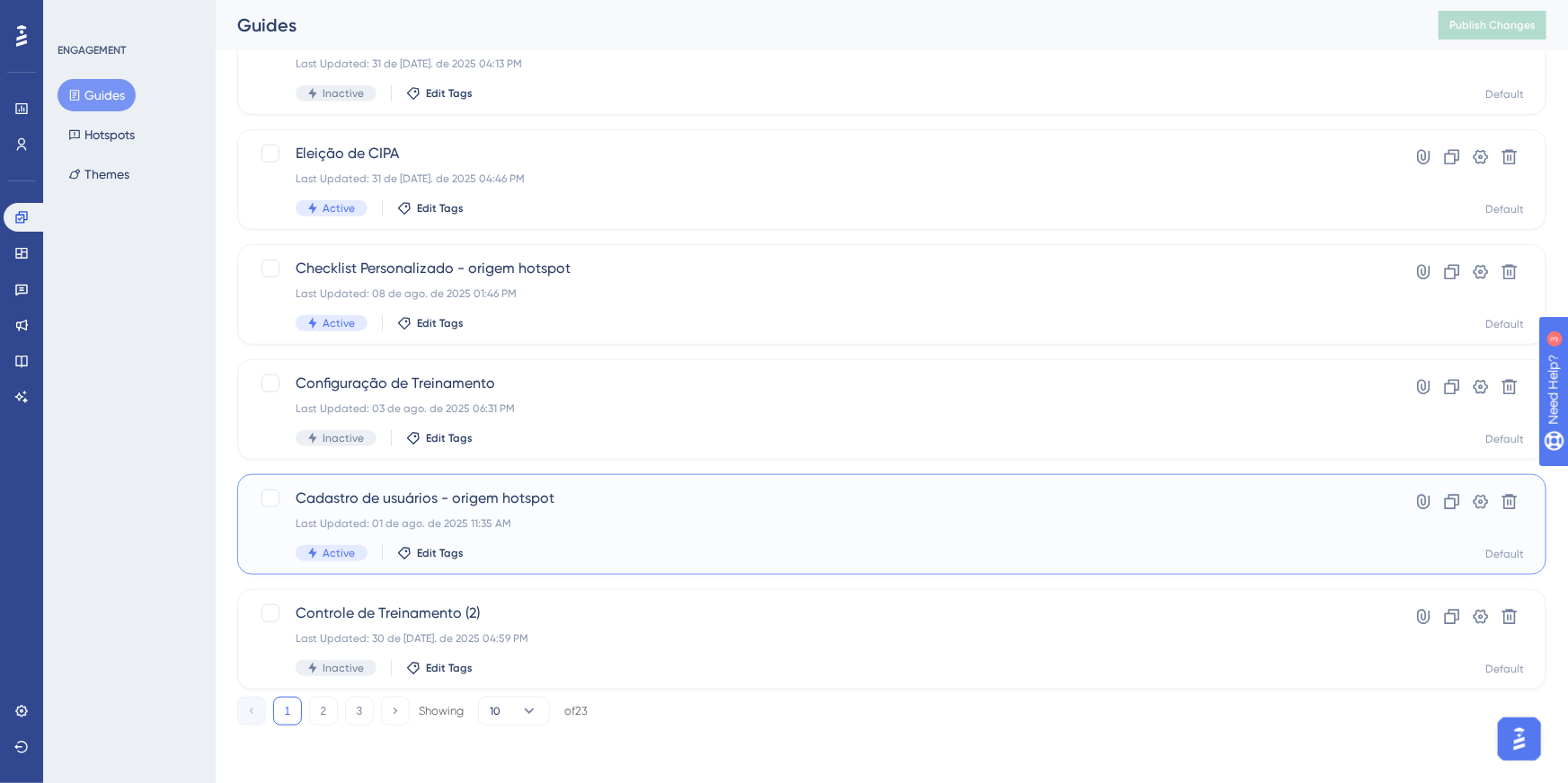
click at [391, 531] on div "Cadastro de usuários - origem hotspot Last Updated: 01 de ago. de 2025 11:35 AM…" at bounding box center [819, 525] width 1048 height 74
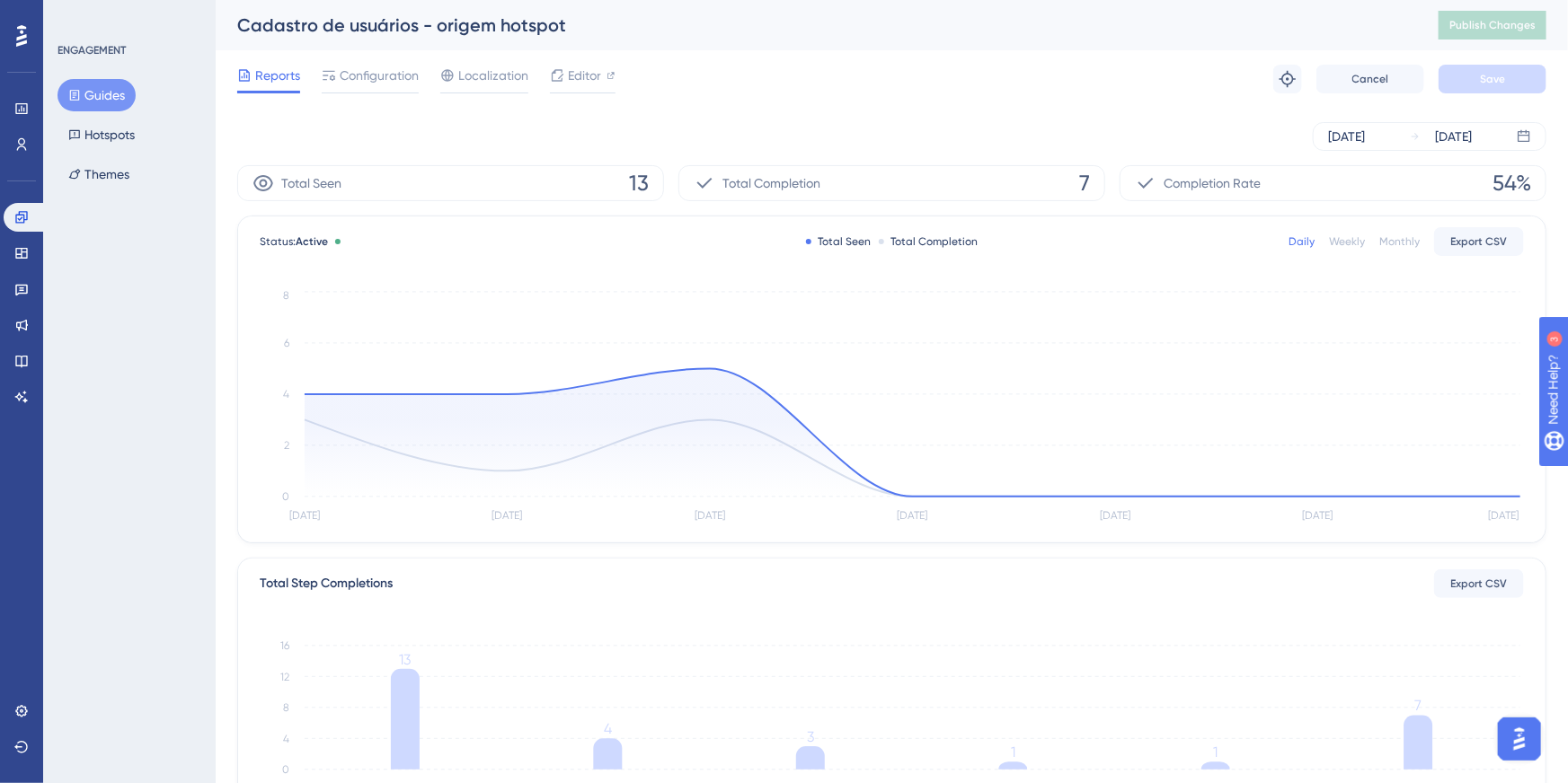
click at [117, 92] on button "Guides" at bounding box center [96, 95] width 78 height 33
